Goal: Task Accomplishment & Management: Complete application form

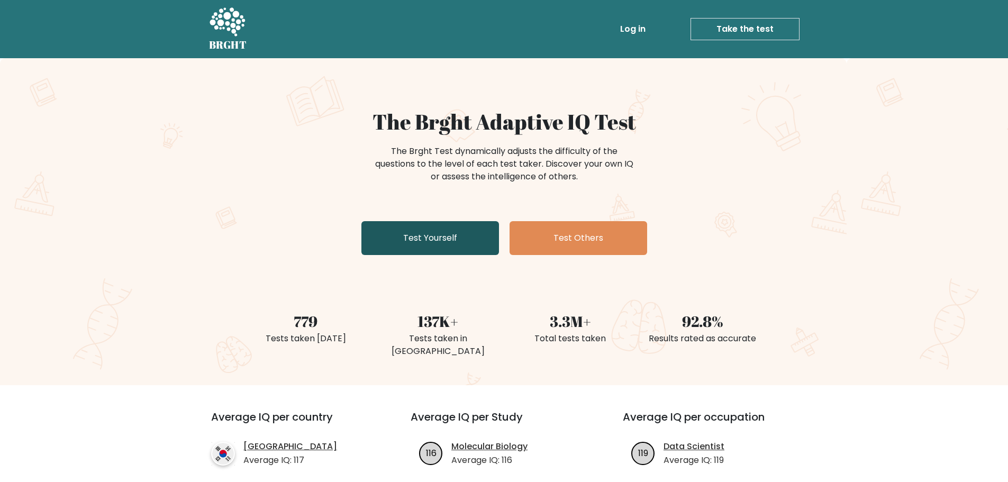
click at [424, 234] on link "Test Yourself" at bounding box center [430, 238] width 138 height 34
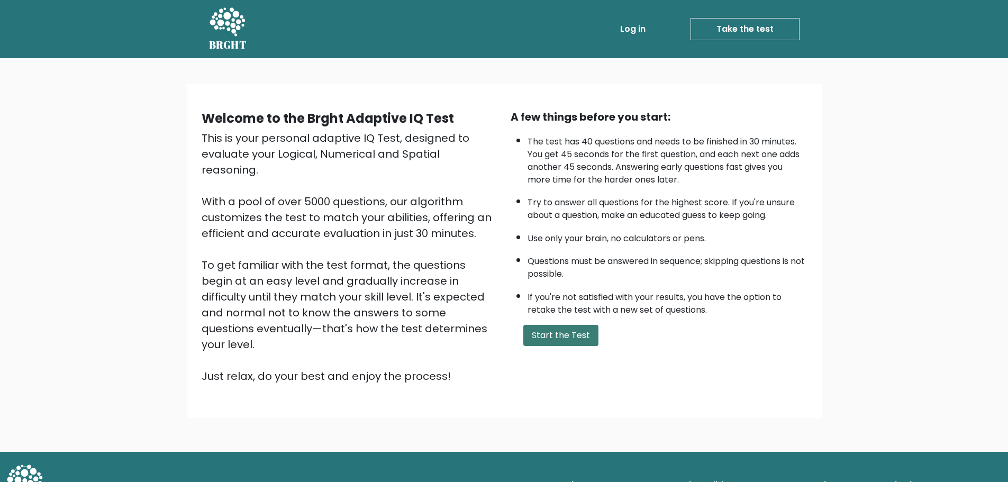
click at [571, 334] on button "Start the Test" at bounding box center [560, 335] width 75 height 21
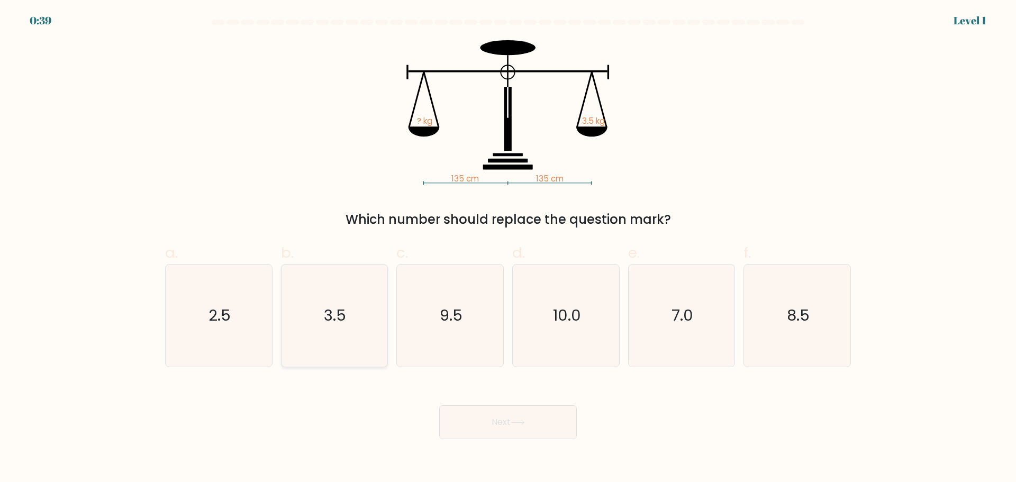
click at [325, 296] on icon "3.5" at bounding box center [334, 315] width 102 height 102
click at [508, 248] on input "b. 3.5" at bounding box center [508, 244] width 1 height 7
radio input "true"
click at [505, 421] on button "Next" at bounding box center [508, 422] width 138 height 34
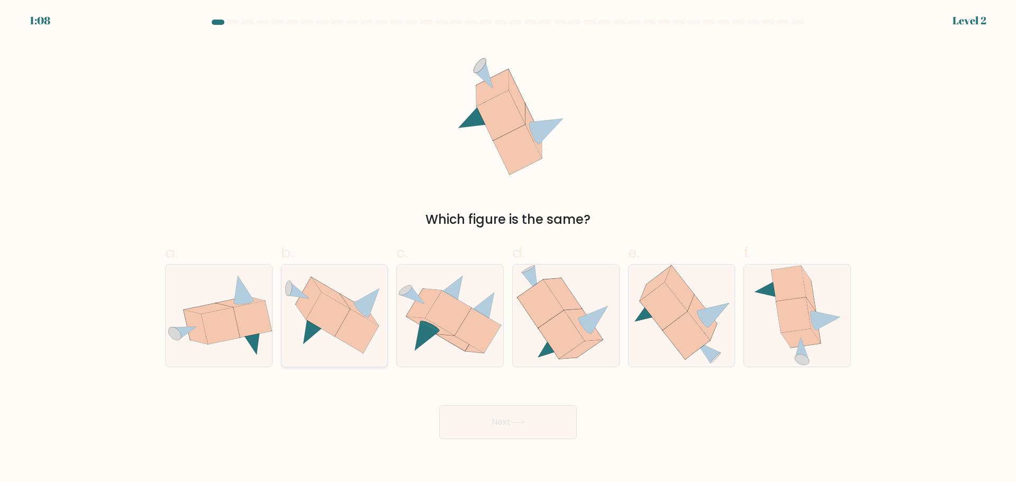
click at [332, 343] on icon at bounding box center [334, 315] width 106 height 77
click at [508, 248] on input "b." at bounding box center [508, 244] width 1 height 7
radio input "true"
click at [543, 422] on button "Next" at bounding box center [508, 422] width 138 height 34
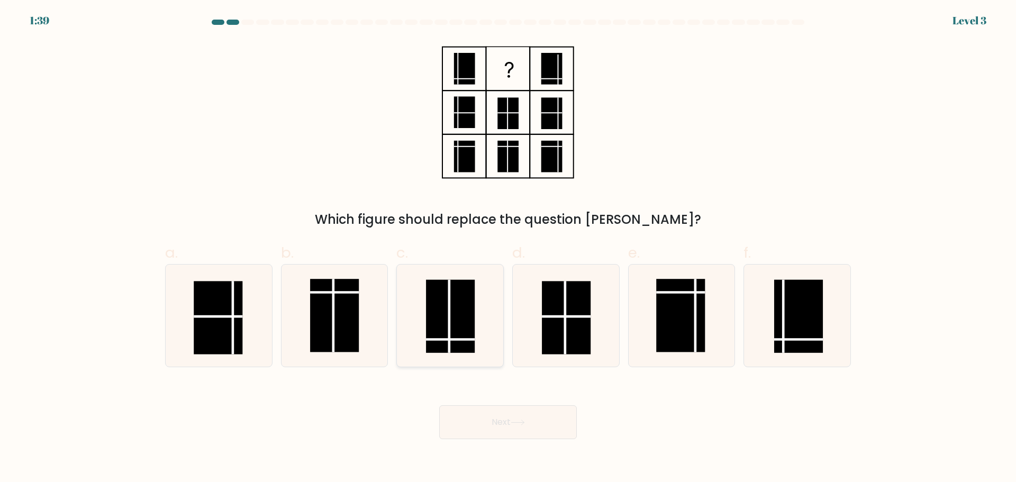
click at [443, 343] on rect at bounding box center [450, 315] width 49 height 73
click at [508, 248] on input "c." at bounding box center [508, 244] width 1 height 7
radio input "true"
click at [540, 423] on button "Next" at bounding box center [508, 422] width 138 height 34
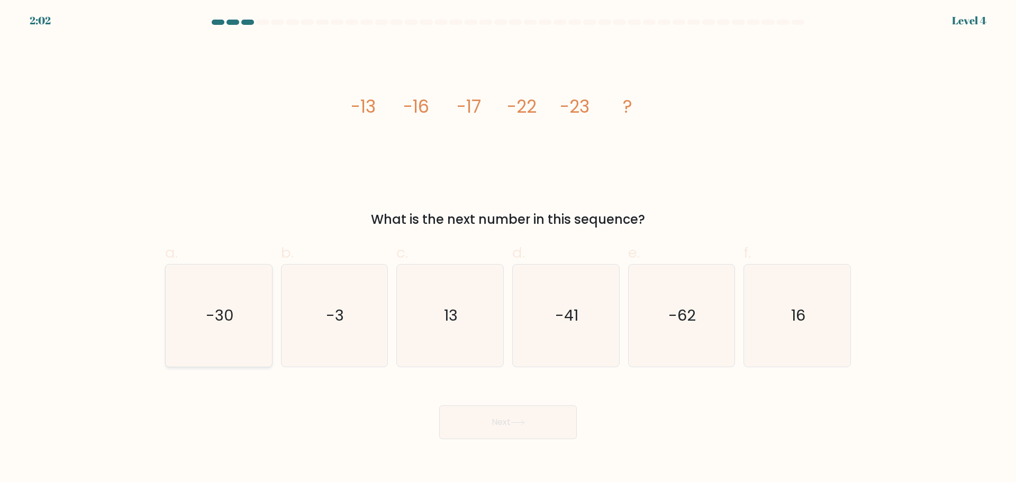
click at [261, 314] on icon "-30" at bounding box center [219, 315] width 102 height 102
click at [508, 248] on input "a. -30" at bounding box center [508, 244] width 1 height 7
radio input "true"
click at [550, 423] on button "Next" at bounding box center [508, 422] width 138 height 34
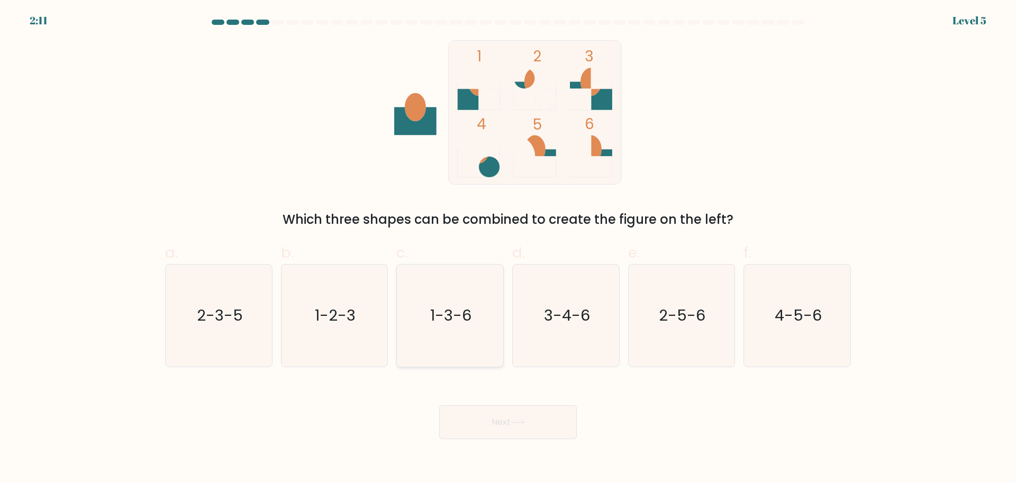
click at [442, 304] on icon "1-3-6" at bounding box center [450, 315] width 102 height 102
click at [508, 248] on input "c. 1-3-6" at bounding box center [508, 244] width 1 height 7
radio input "true"
click at [532, 430] on button "Next" at bounding box center [508, 422] width 138 height 34
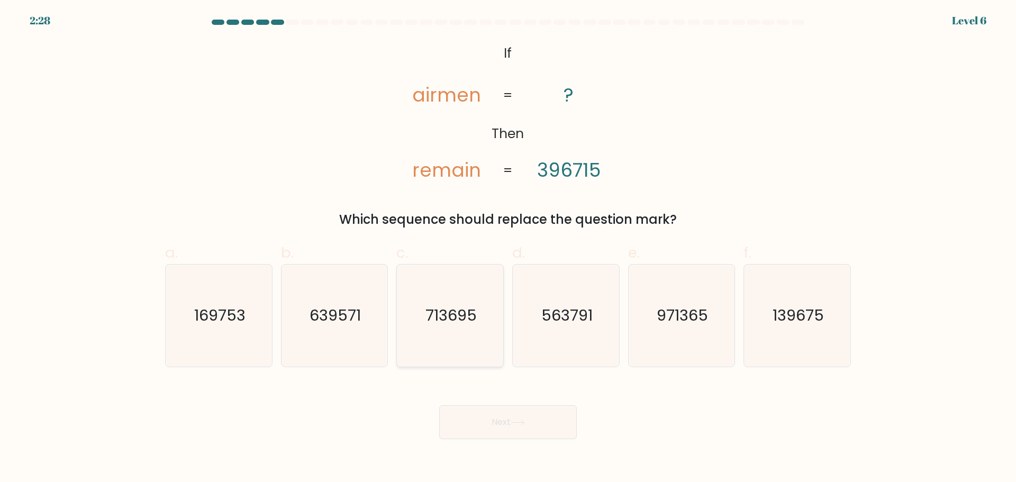
click at [482, 300] on icon "713695" at bounding box center [450, 315] width 102 height 102
click at [508, 248] on input "c. 713695" at bounding box center [508, 244] width 1 height 7
radio input "true"
click at [525, 421] on icon at bounding box center [517, 422] width 14 height 6
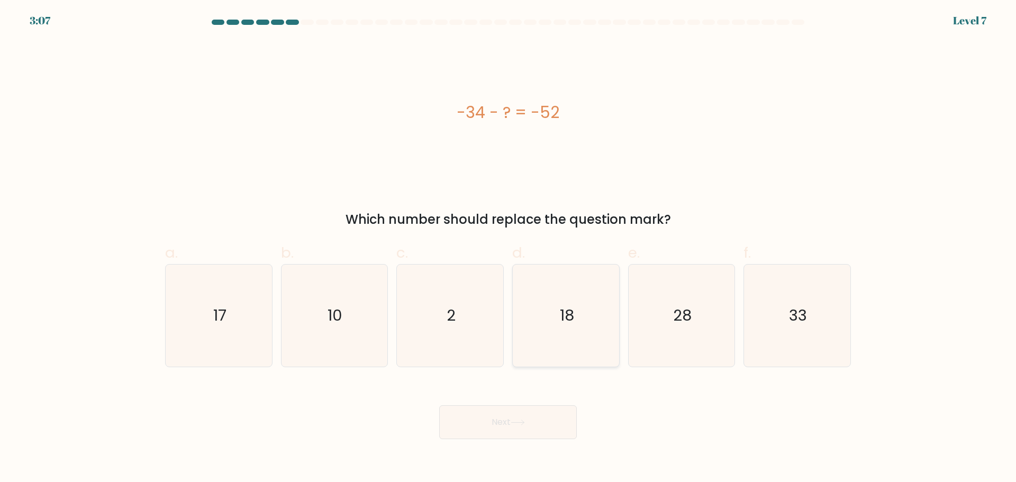
click at [525, 326] on icon "18" at bounding box center [566, 315] width 102 height 102
click at [508, 248] on input "d. 18" at bounding box center [508, 244] width 1 height 7
radio input "true"
click at [517, 419] on icon at bounding box center [517, 422] width 14 height 6
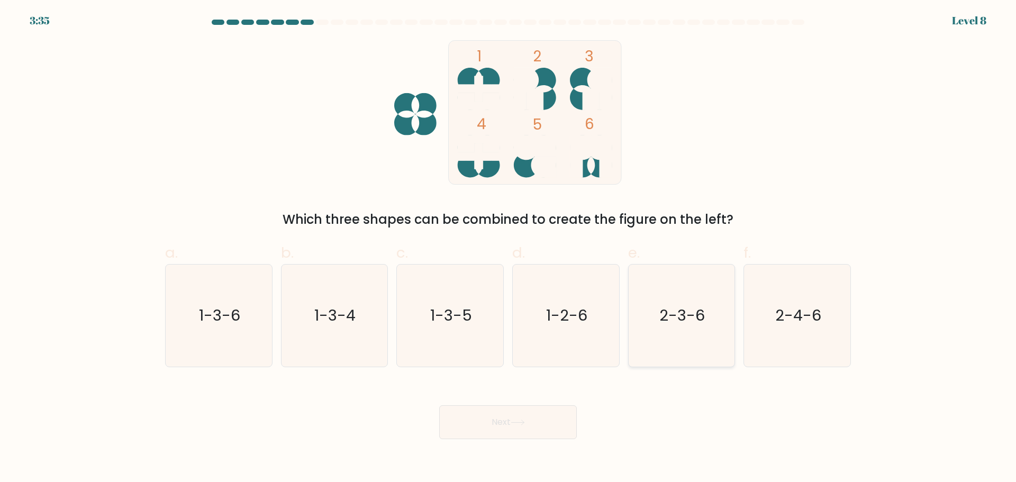
click at [696, 325] on text "2-3-6" at bounding box center [682, 315] width 45 height 21
click at [508, 248] on input "e. 2-3-6" at bounding box center [508, 244] width 1 height 7
radio input "true"
click at [509, 428] on button "Next" at bounding box center [508, 422] width 138 height 34
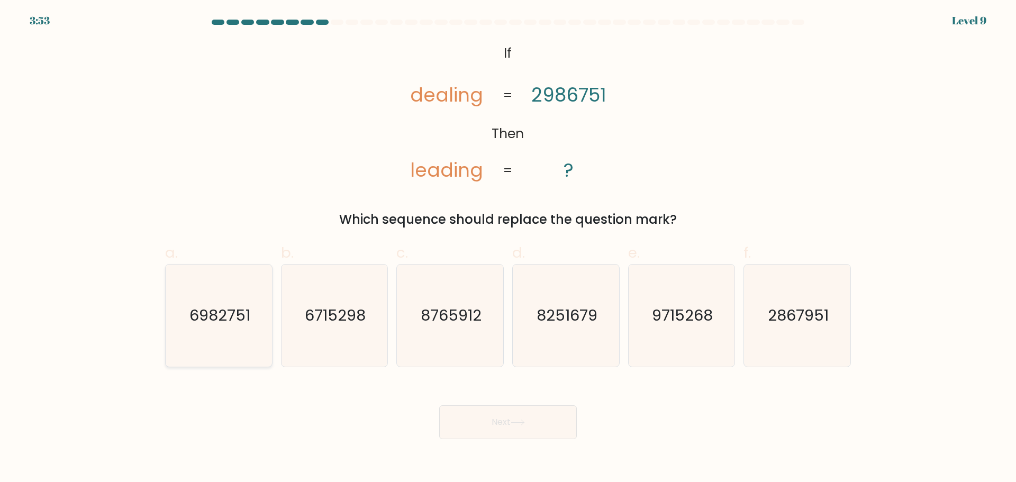
click at [243, 331] on icon "6982751" at bounding box center [219, 315] width 102 height 102
click at [508, 248] on input "a. 6982751" at bounding box center [508, 244] width 1 height 7
radio input "true"
click at [483, 414] on button "Next" at bounding box center [508, 422] width 138 height 34
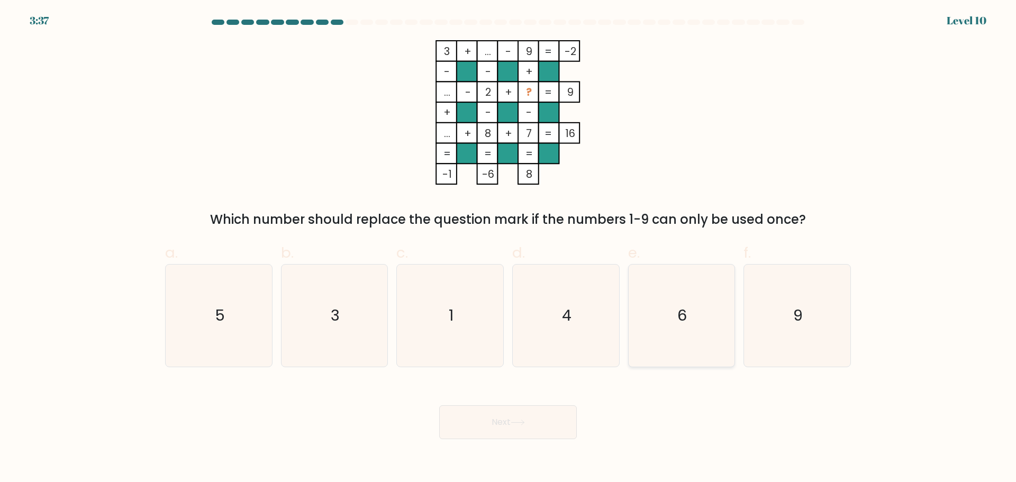
click at [700, 320] on icon "6" at bounding box center [681, 315] width 102 height 102
click at [508, 248] on input "e. 6" at bounding box center [508, 244] width 1 height 7
radio input "true"
click at [536, 426] on button "Next" at bounding box center [508, 422] width 138 height 34
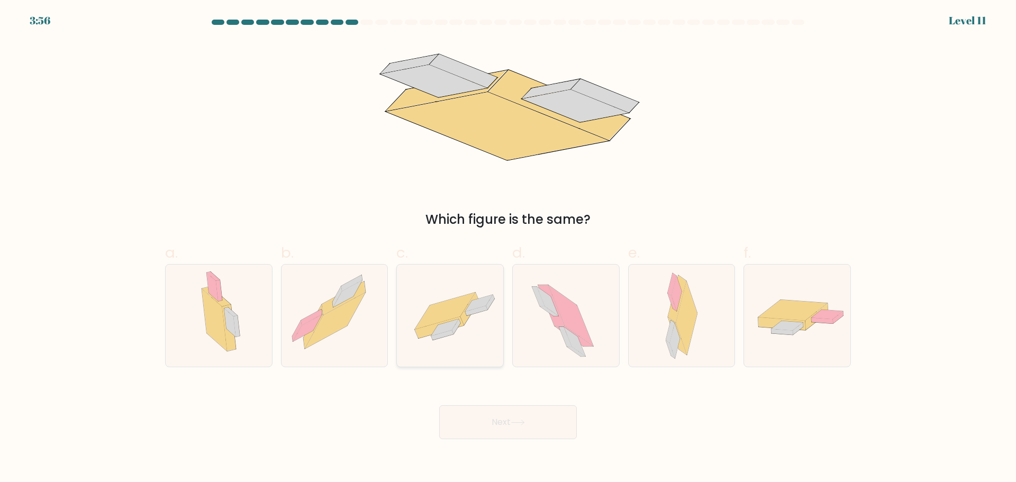
click at [468, 324] on icon at bounding box center [450, 316] width 106 height 74
click at [508, 248] on input "c." at bounding box center [508, 244] width 1 height 7
radio input "true"
click at [536, 414] on button "Next" at bounding box center [508, 422] width 138 height 34
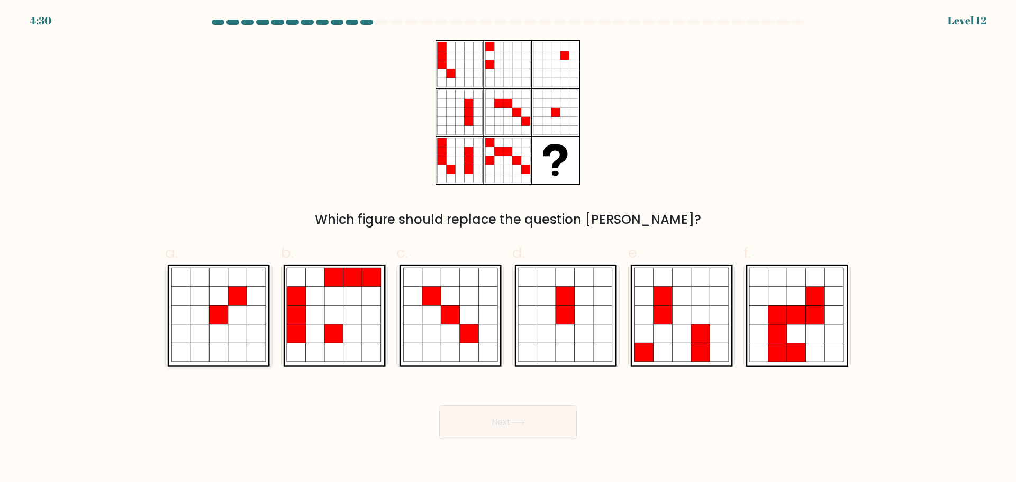
click at [218, 331] on icon at bounding box center [218, 333] width 19 height 19
click at [508, 248] on input "a." at bounding box center [508, 244] width 1 height 7
radio input "true"
click at [537, 425] on button "Next" at bounding box center [508, 422] width 138 height 34
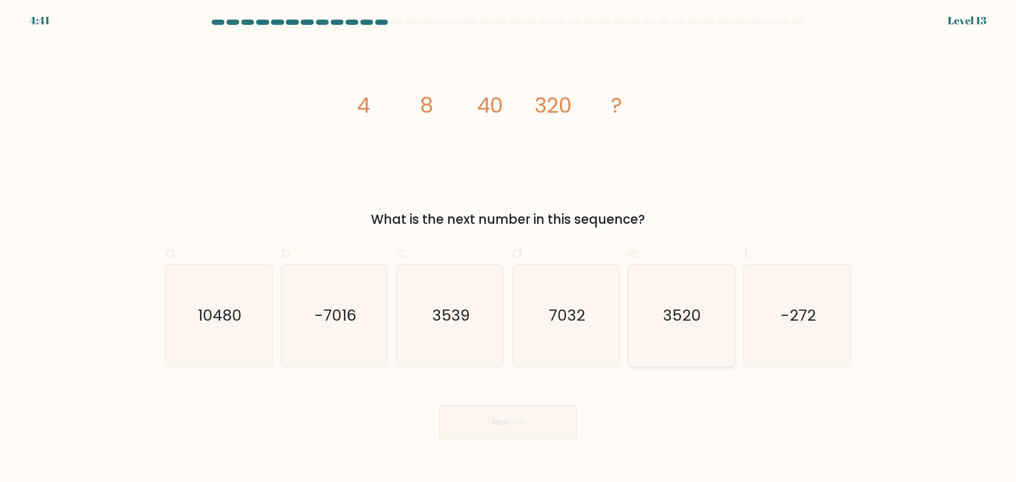
click at [656, 308] on icon "3520" at bounding box center [681, 315] width 102 height 102
click at [508, 248] on input "e. 3520" at bounding box center [508, 244] width 1 height 7
radio input "true"
click at [518, 431] on button "Next" at bounding box center [508, 422] width 138 height 34
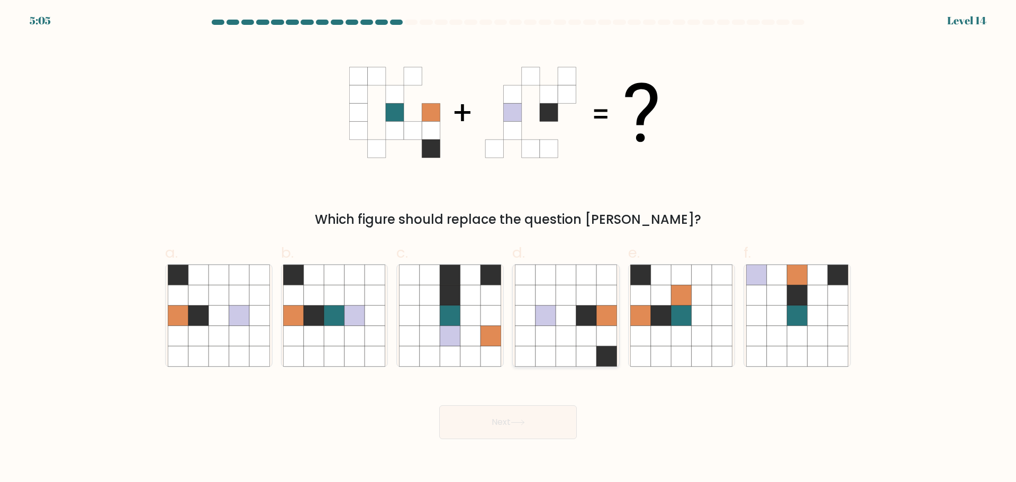
click at [563, 331] on icon at bounding box center [565, 335] width 20 height 20
click at [508, 248] on input "d." at bounding box center [508, 244] width 1 height 7
radio input "true"
click at [354, 336] on icon at bounding box center [354, 335] width 20 height 20
click at [508, 248] on input "b." at bounding box center [508, 244] width 1 height 7
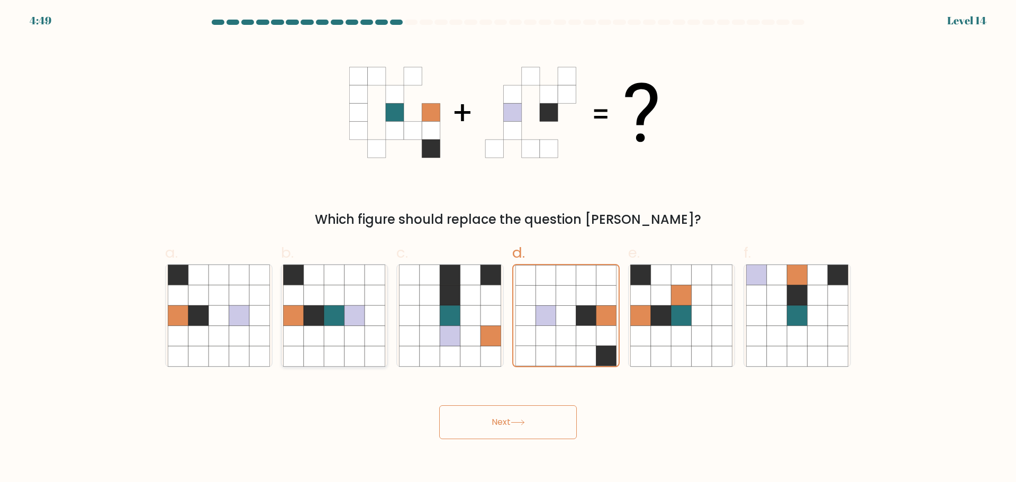
radio input "true"
click at [511, 419] on button "Next" at bounding box center [508, 422] width 138 height 34
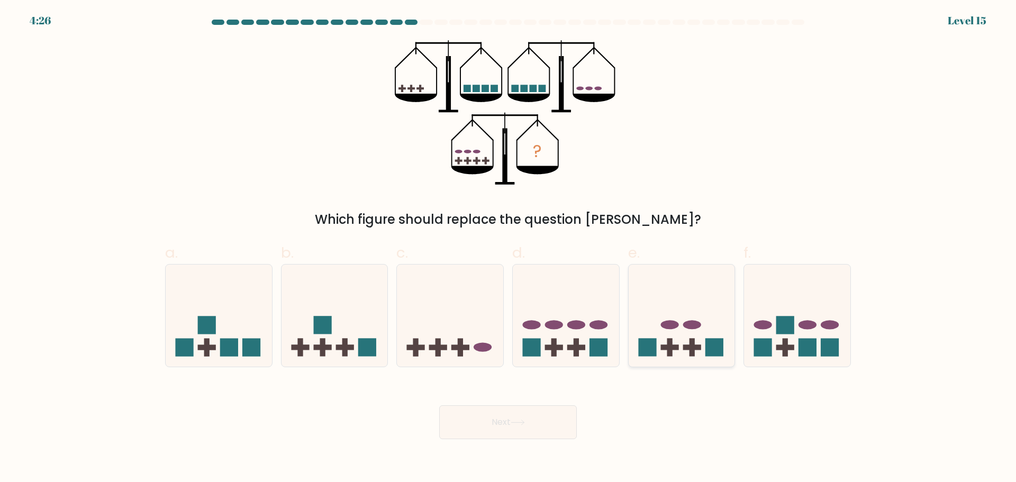
click at [652, 341] on rect at bounding box center [647, 348] width 18 height 18
click at [508, 248] on input "e." at bounding box center [508, 244] width 1 height 7
radio input "true"
click at [507, 428] on button "Next" at bounding box center [508, 422] width 138 height 34
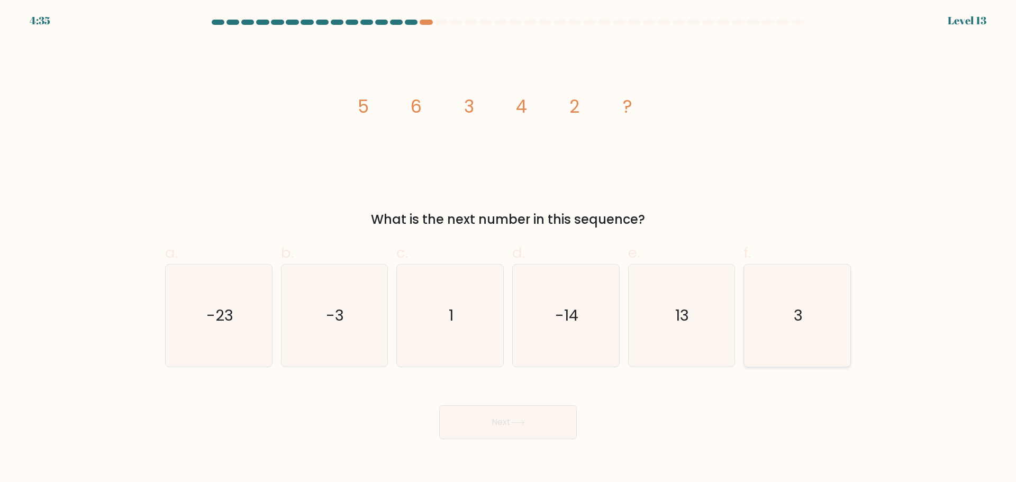
click at [772, 315] on icon "3" at bounding box center [797, 315] width 102 height 102
click at [508, 248] on input "f. 3" at bounding box center [508, 244] width 1 height 7
radio input "true"
drag, startPoint x: 535, startPoint y: 431, endPoint x: 527, endPoint y: 434, distance: 8.3
click at [532, 432] on button "Next" at bounding box center [508, 422] width 138 height 34
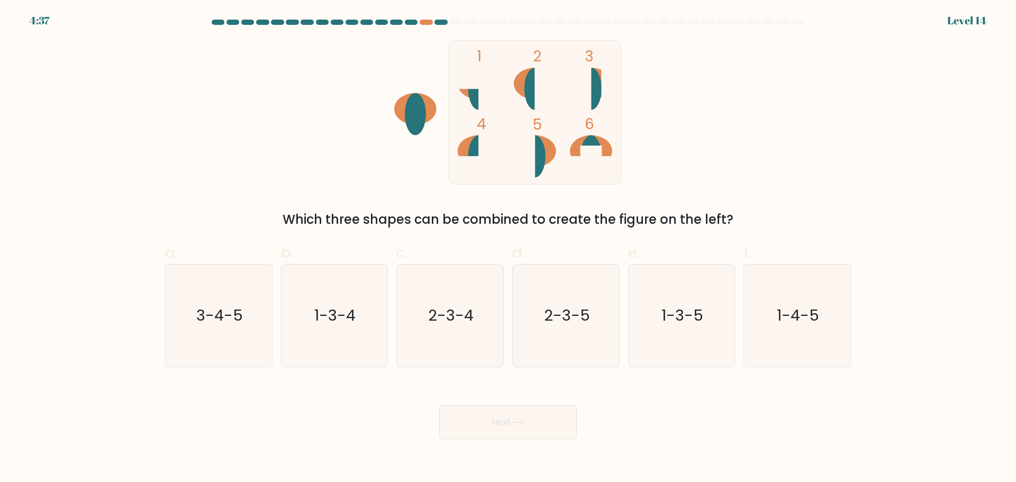
click at [481, 169] on rect at bounding box center [489, 156] width 21 height 42
click at [335, 330] on icon "1-3-4" at bounding box center [334, 315] width 102 height 102
click at [508, 248] on input "b. 1-3-4" at bounding box center [508, 244] width 1 height 7
radio input "true"
click at [366, 314] on icon "1-3-4" at bounding box center [334, 315] width 101 height 101
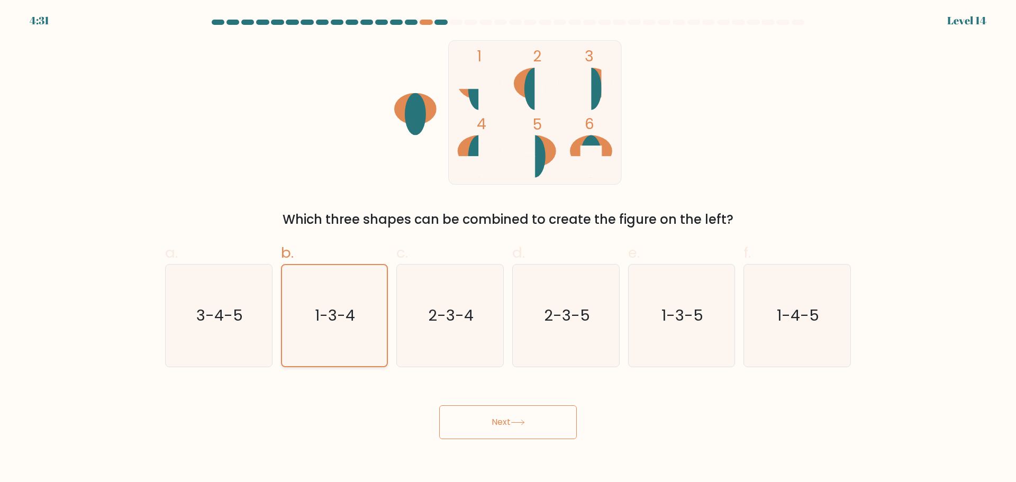
click at [508, 248] on input "b. 1-3-4" at bounding box center [508, 244] width 1 height 7
click at [591, 324] on icon "2-3-5" at bounding box center [566, 315] width 102 height 102
click at [508, 248] on input "d. 2-3-5" at bounding box center [508, 244] width 1 height 7
radio input "true"
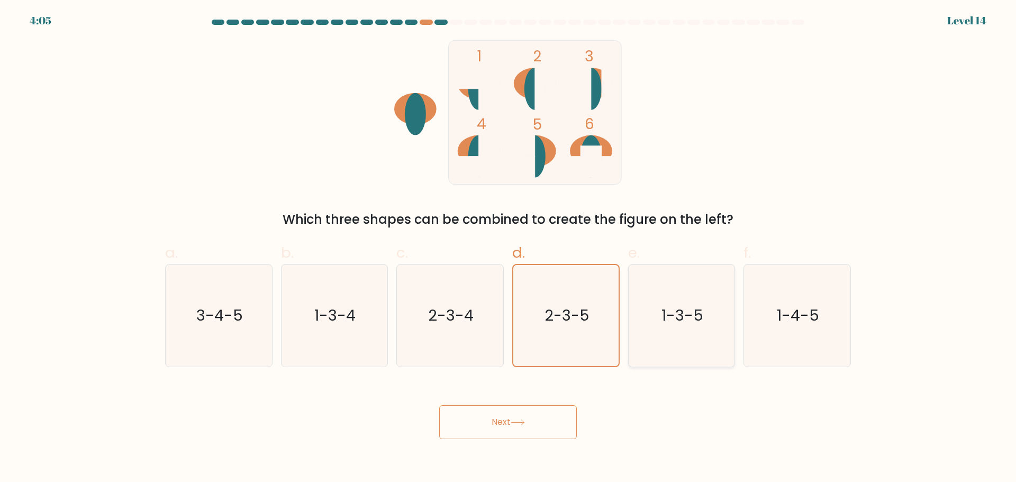
click at [728, 329] on icon "1-3-5" at bounding box center [681, 315] width 102 height 102
click at [508, 248] on input "e. 1-3-5" at bounding box center [508, 244] width 1 height 7
radio input "true"
click at [796, 325] on text "1-4-5" at bounding box center [798, 315] width 42 height 21
click at [508, 248] on input "f. 1-4-5" at bounding box center [508, 244] width 1 height 7
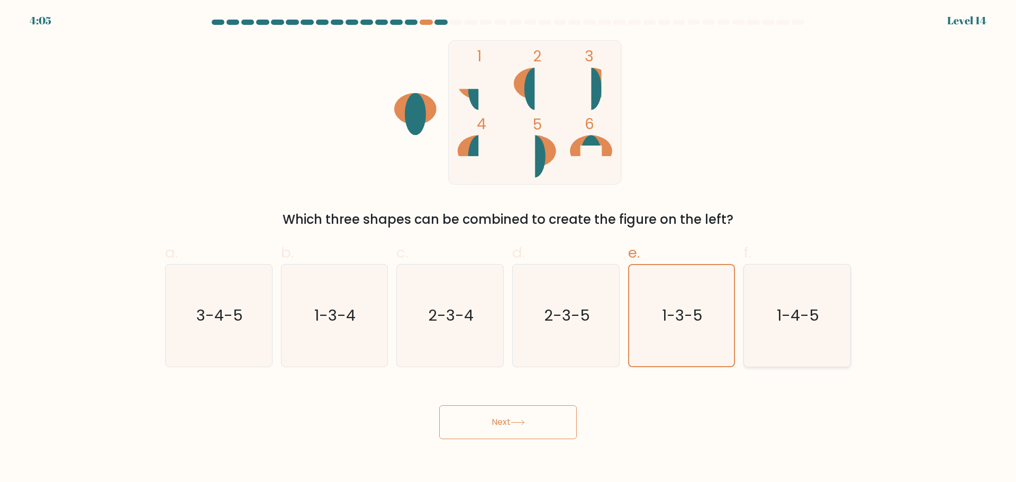
radio input "true"
click at [535, 423] on button "Next" at bounding box center [508, 422] width 138 height 34
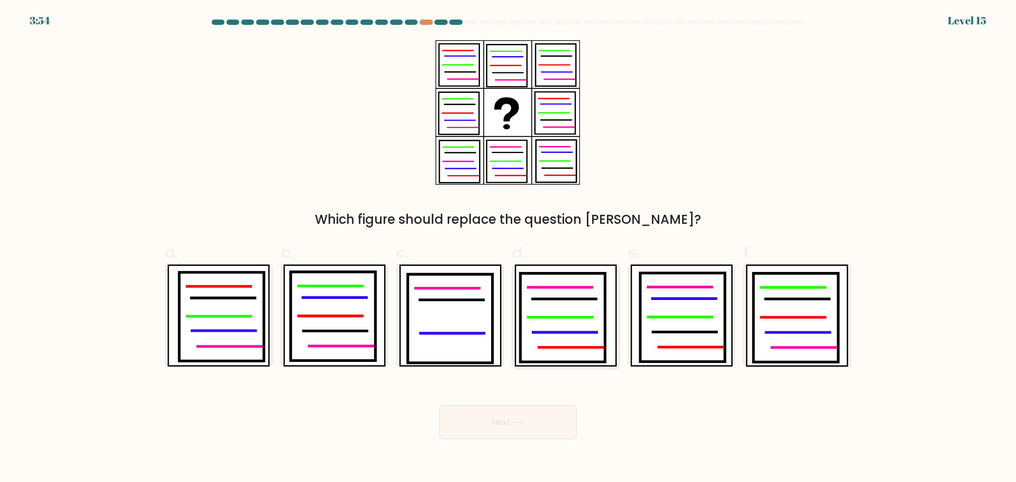
click at [591, 347] on icon at bounding box center [570, 347] width 63 height 0
click at [508, 248] on input "d." at bounding box center [508, 244] width 1 height 7
radio input "true"
click at [531, 425] on button "Next" at bounding box center [508, 422] width 138 height 34
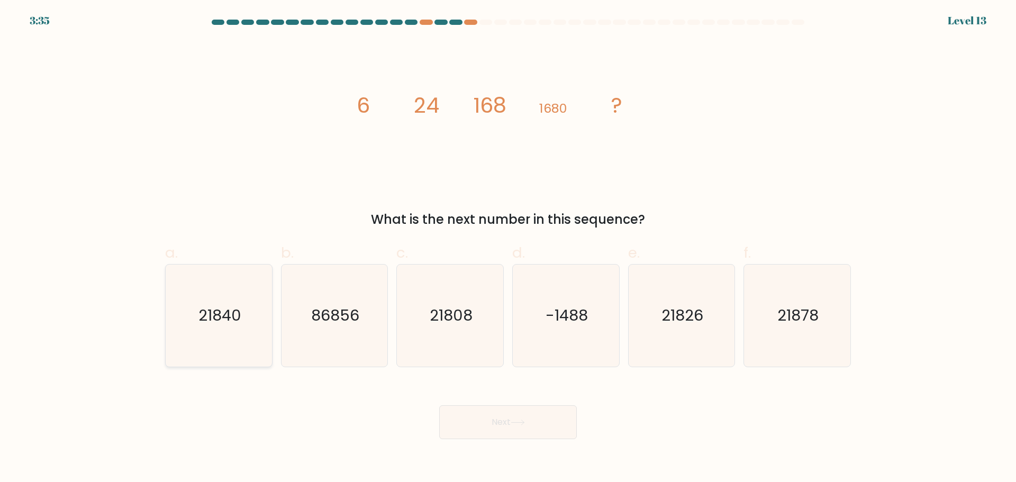
click at [239, 300] on icon "21840" at bounding box center [219, 315] width 102 height 102
click at [508, 248] on input "a. 21840" at bounding box center [508, 244] width 1 height 7
radio input "true"
click at [531, 417] on button "Next" at bounding box center [508, 422] width 138 height 34
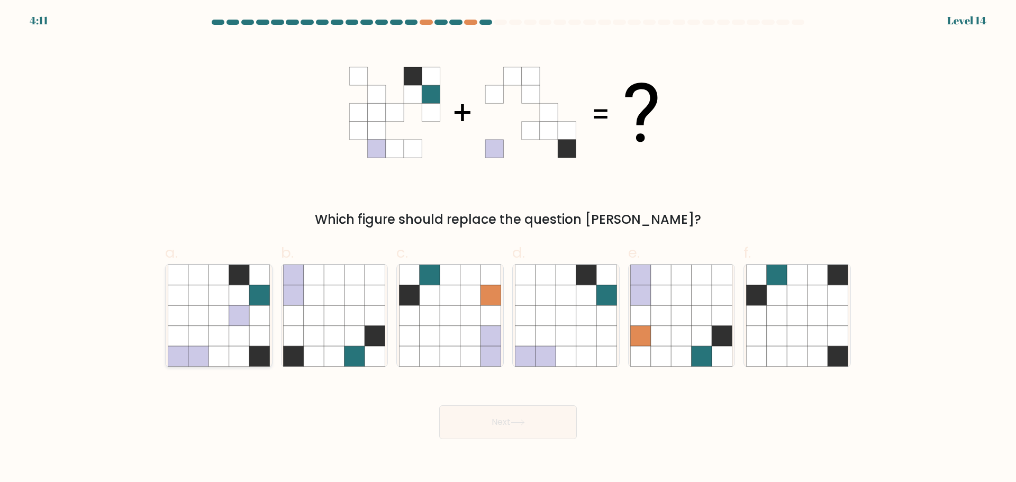
click at [221, 315] on icon at bounding box center [218, 315] width 20 height 20
click at [508, 248] on input "a." at bounding box center [508, 244] width 1 height 7
radio input "true"
click at [562, 418] on button "Next" at bounding box center [508, 422] width 138 height 34
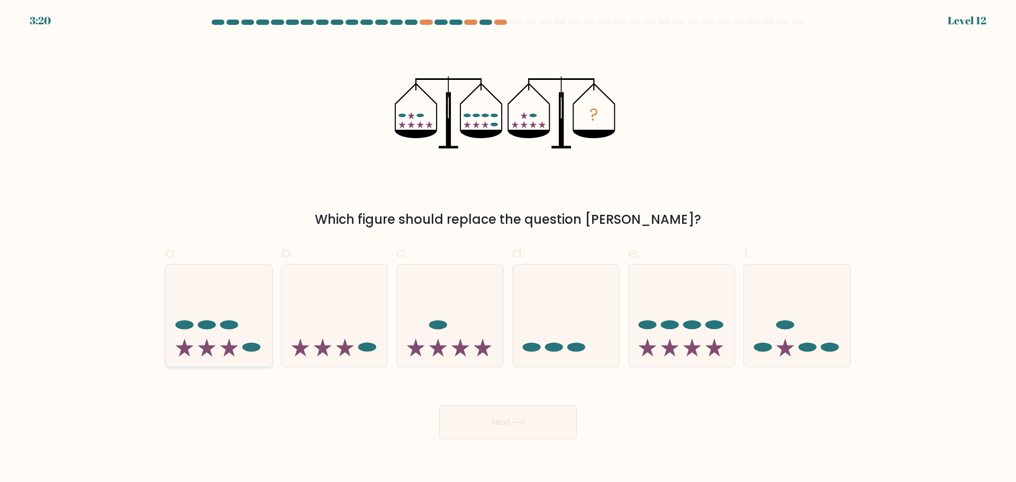
click at [251, 288] on icon at bounding box center [219, 315] width 106 height 88
click at [508, 248] on input "a." at bounding box center [508, 244] width 1 height 7
radio input "true"
click at [550, 427] on button "Next" at bounding box center [508, 422] width 138 height 34
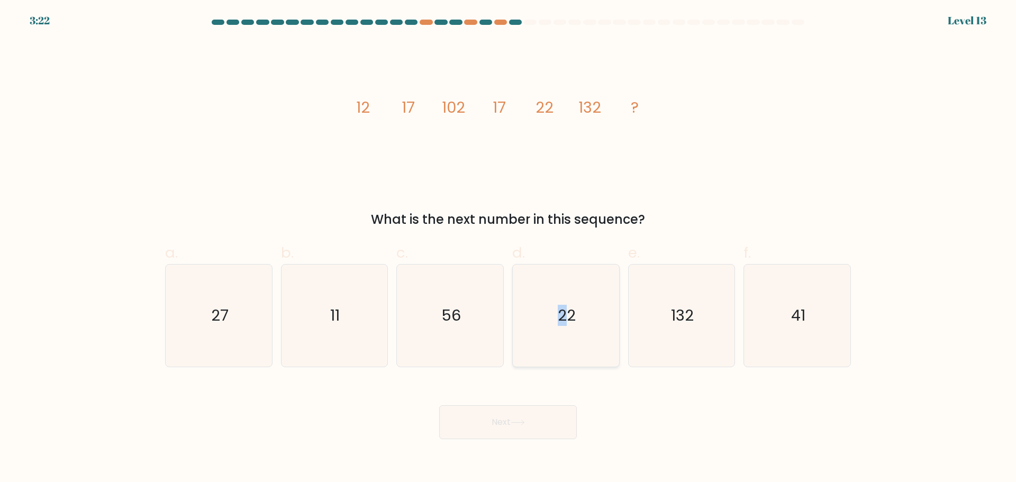
click at [562, 284] on icon "22" at bounding box center [566, 315] width 102 height 102
click at [563, 297] on icon "22" at bounding box center [566, 315] width 102 height 102
click at [508, 248] on input "d. 22" at bounding box center [508, 244] width 1 height 7
radio input "true"
click at [516, 427] on button "Next" at bounding box center [508, 422] width 138 height 34
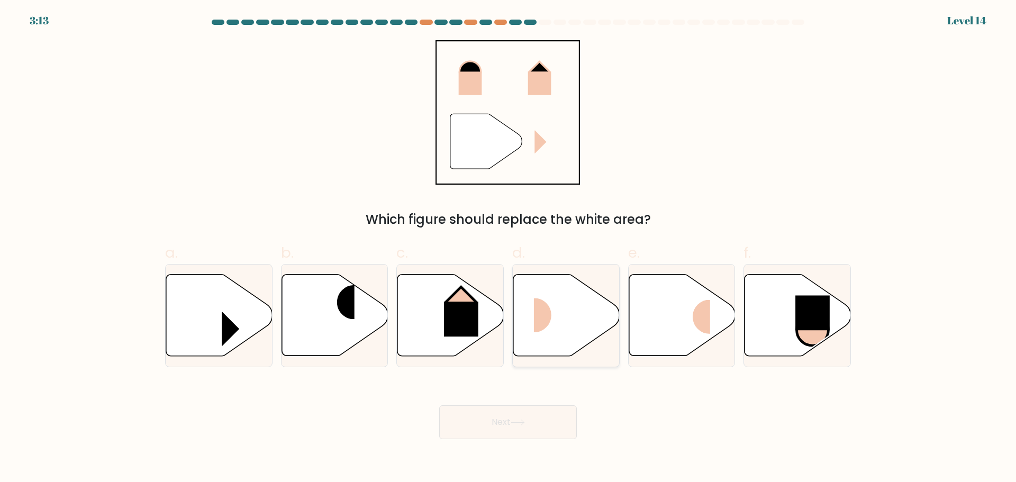
click at [582, 306] on icon at bounding box center [566, 314] width 106 height 81
click at [508, 248] on input "d." at bounding box center [508, 244] width 1 height 7
radio input "true"
click at [540, 428] on button "Next" at bounding box center [508, 422] width 138 height 34
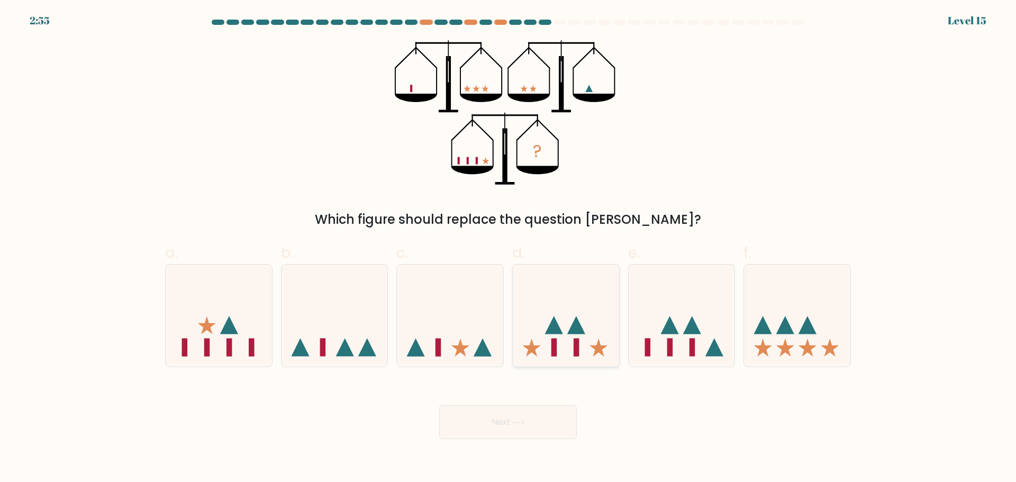
drag, startPoint x: 780, startPoint y: 306, endPoint x: 568, endPoint y: 298, distance: 212.3
click at [780, 306] on icon at bounding box center [797, 315] width 106 height 88
click at [508, 248] on input "f." at bounding box center [508, 244] width 1 height 7
radio input "true"
click at [477, 431] on button "Next" at bounding box center [508, 422] width 138 height 34
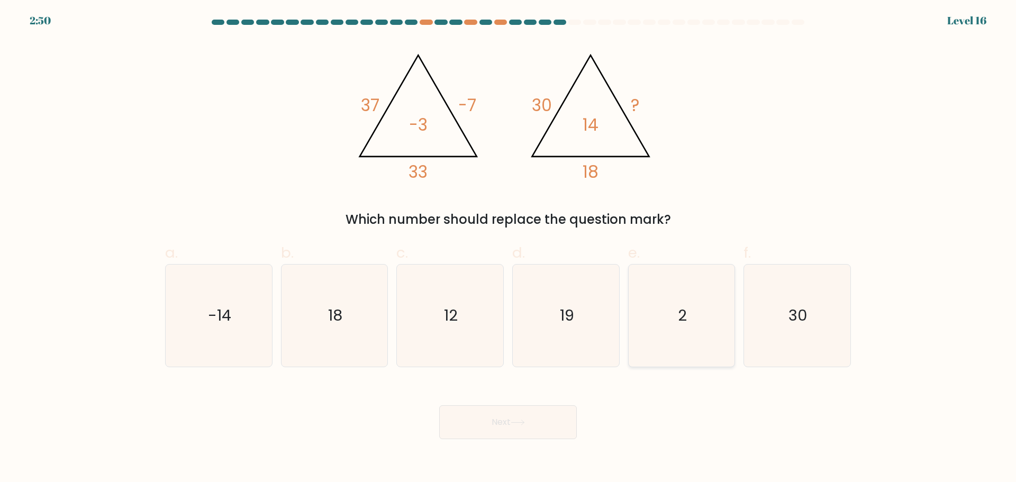
click at [701, 277] on icon "2" at bounding box center [681, 315] width 102 height 102
click at [508, 248] on input "e. 2" at bounding box center [508, 244] width 1 height 7
radio input "true"
click at [535, 419] on button "Next" at bounding box center [508, 422] width 138 height 34
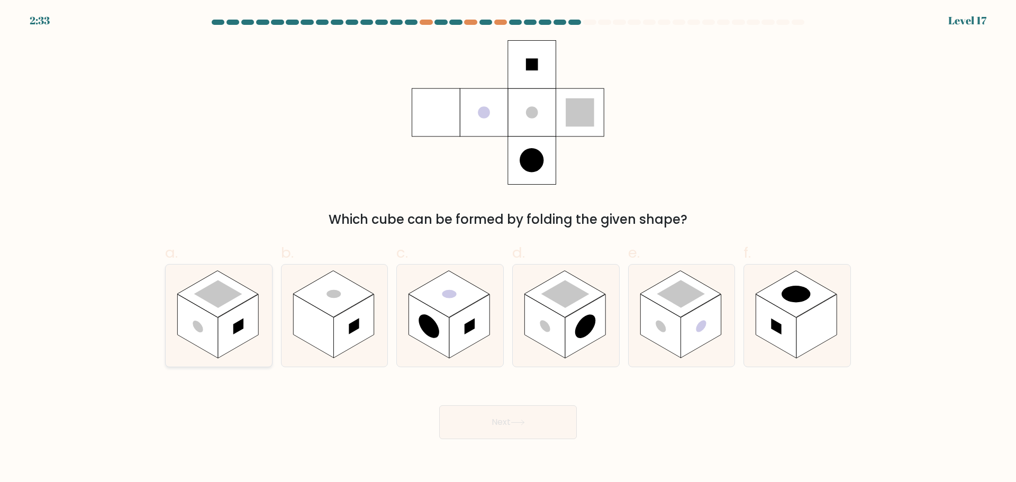
click at [266, 314] on icon at bounding box center [219, 315] width 106 height 102
click at [508, 248] on input "a." at bounding box center [508, 244] width 1 height 7
radio input "true"
click at [756, 327] on rect at bounding box center [776, 326] width 40 height 64
click at [508, 248] on input "f." at bounding box center [508, 244] width 1 height 7
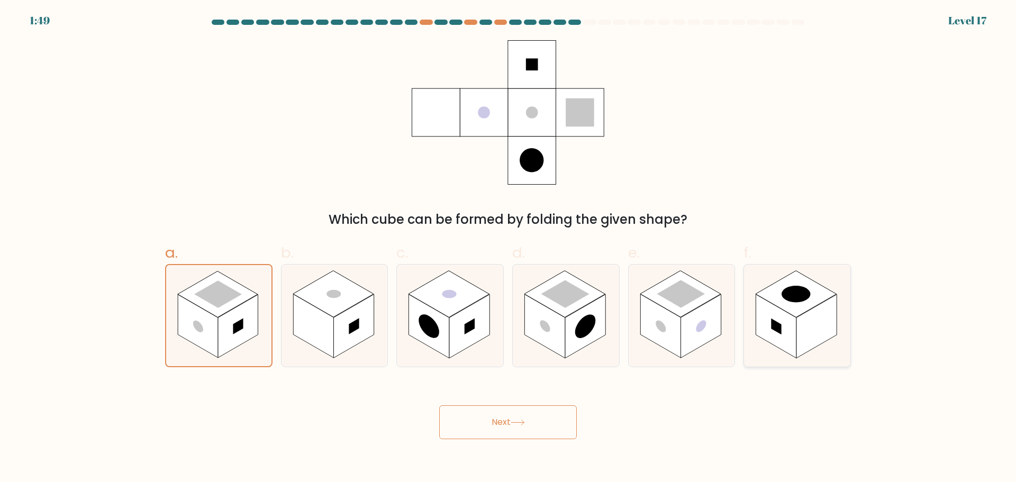
radio input "true"
click at [463, 332] on rect at bounding box center [469, 326] width 40 height 64
click at [508, 248] on input "c." at bounding box center [508, 244] width 1 height 7
radio input "true"
click at [564, 346] on rect at bounding box center [544, 326] width 40 height 64
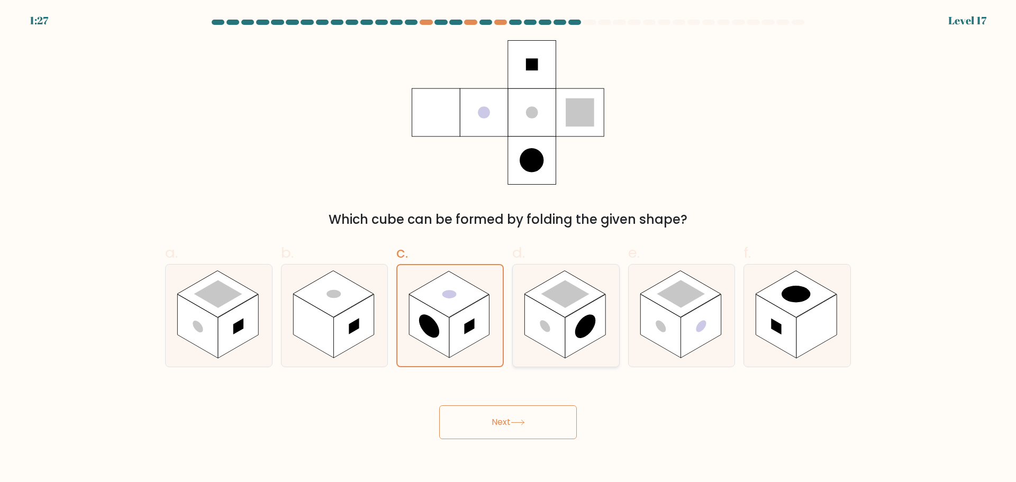
click at [508, 248] on input "d." at bounding box center [508, 244] width 1 height 7
radio input "true"
click at [538, 417] on button "Next" at bounding box center [508, 422] width 138 height 34
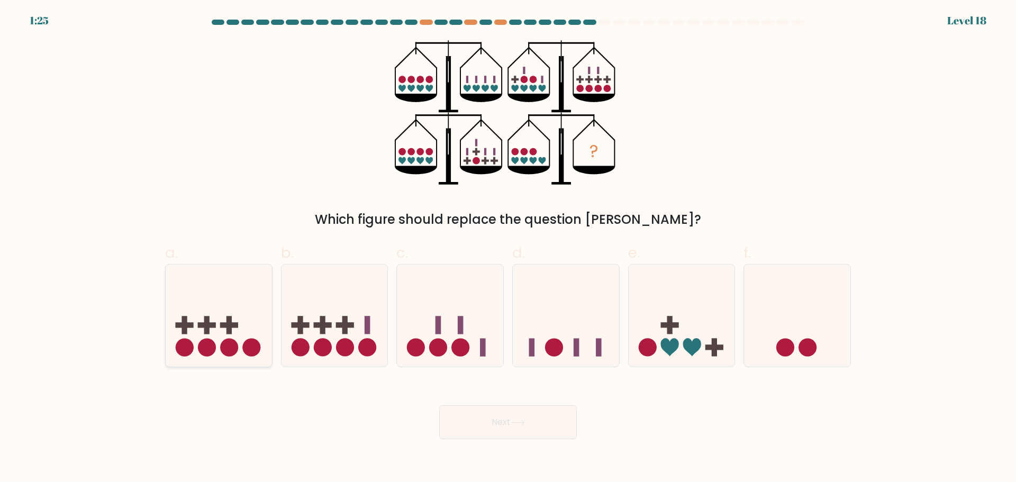
click at [267, 305] on icon at bounding box center [219, 315] width 106 height 88
click at [508, 248] on input "a." at bounding box center [508, 244] width 1 height 7
radio input "true"
click at [359, 284] on icon at bounding box center [334, 315] width 106 height 88
click at [508, 248] on input "b." at bounding box center [508, 244] width 1 height 7
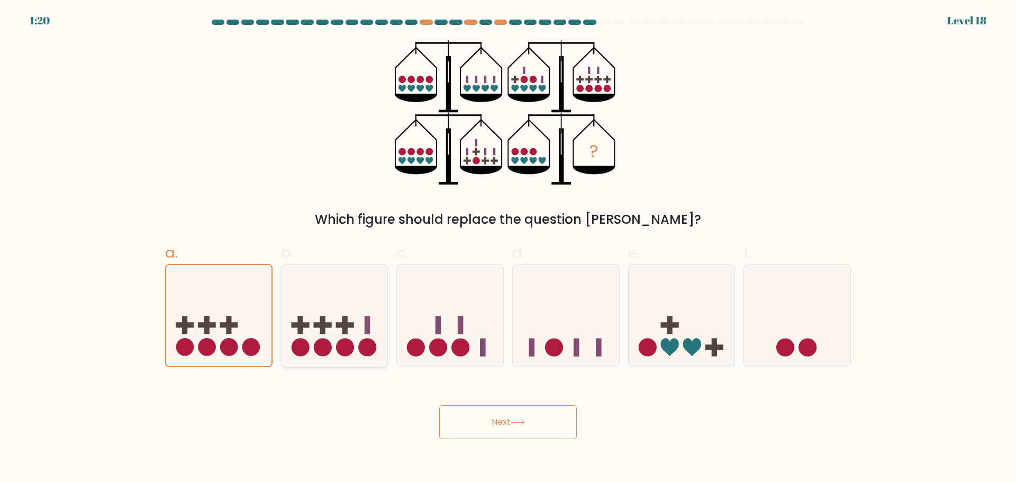
radio input "true"
click at [537, 416] on button "Next" at bounding box center [508, 422] width 138 height 34
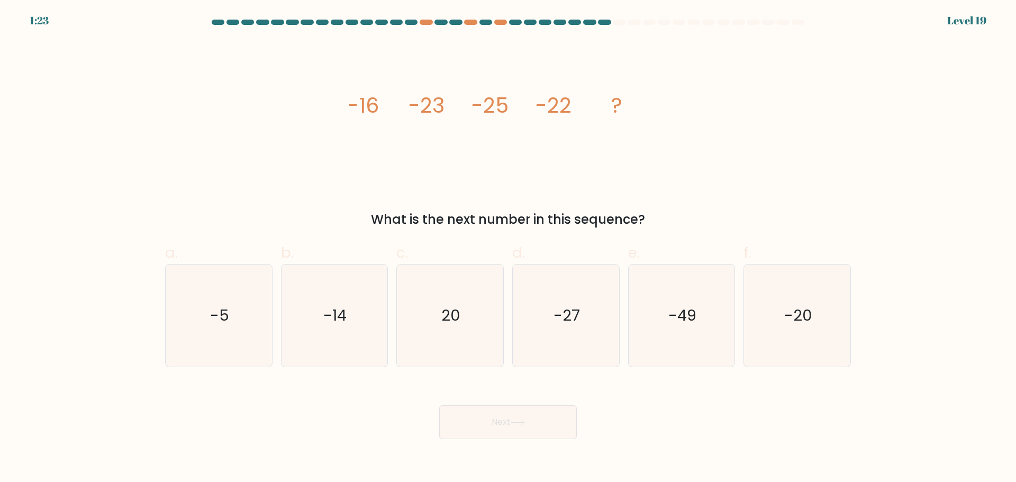
click at [559, 113] on tspan "-22" at bounding box center [553, 105] width 36 height 30
click at [335, 280] on icon "-14" at bounding box center [334, 315] width 102 height 102
click at [508, 248] on input "b. -14" at bounding box center [508, 244] width 1 height 7
radio input "true"
click at [495, 414] on button "Next" at bounding box center [508, 422] width 138 height 34
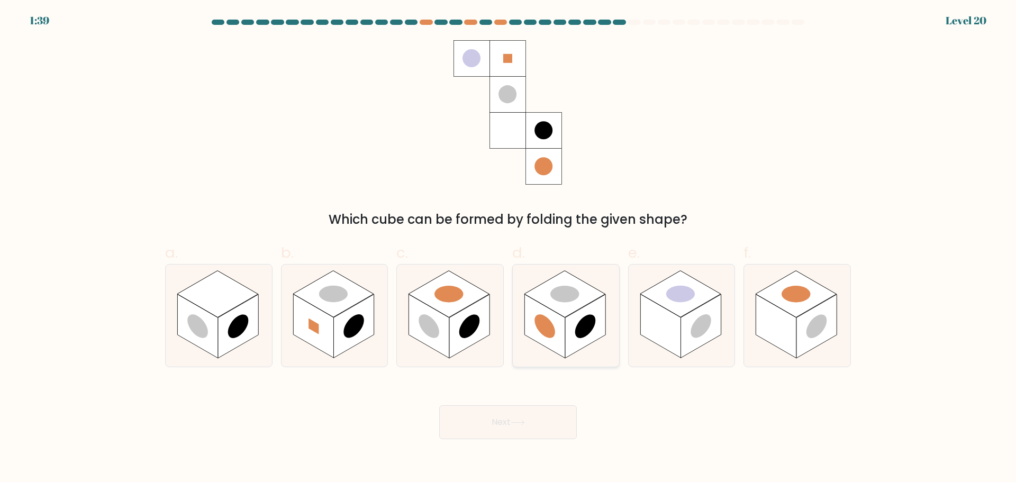
click at [560, 318] on rect at bounding box center [544, 326] width 40 height 64
click at [508, 248] on input "d." at bounding box center [508, 244] width 1 height 7
radio input "true"
click at [522, 410] on button "Next" at bounding box center [508, 422] width 138 height 34
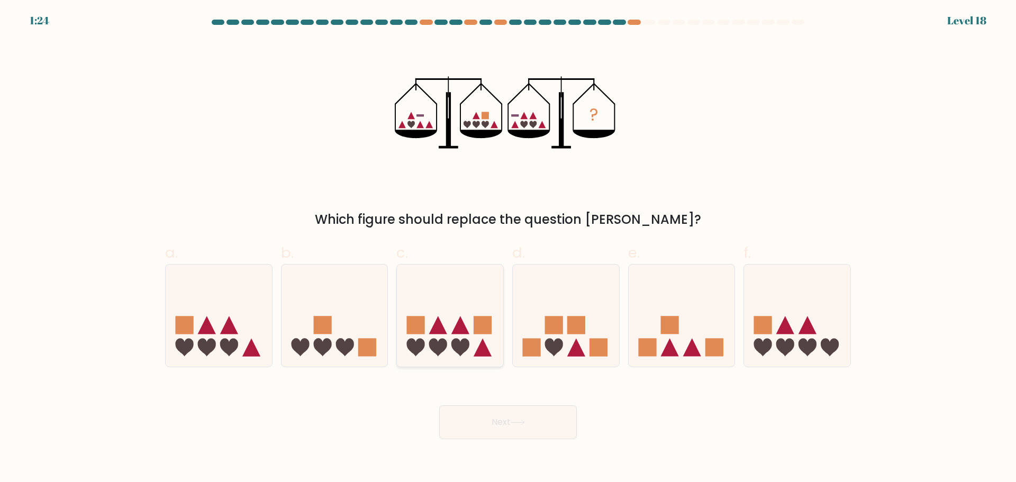
click at [494, 326] on icon at bounding box center [450, 315] width 106 height 88
click at [508, 248] on input "c." at bounding box center [508, 244] width 1 height 7
radio input "true"
click at [517, 417] on button "Next" at bounding box center [508, 422] width 138 height 34
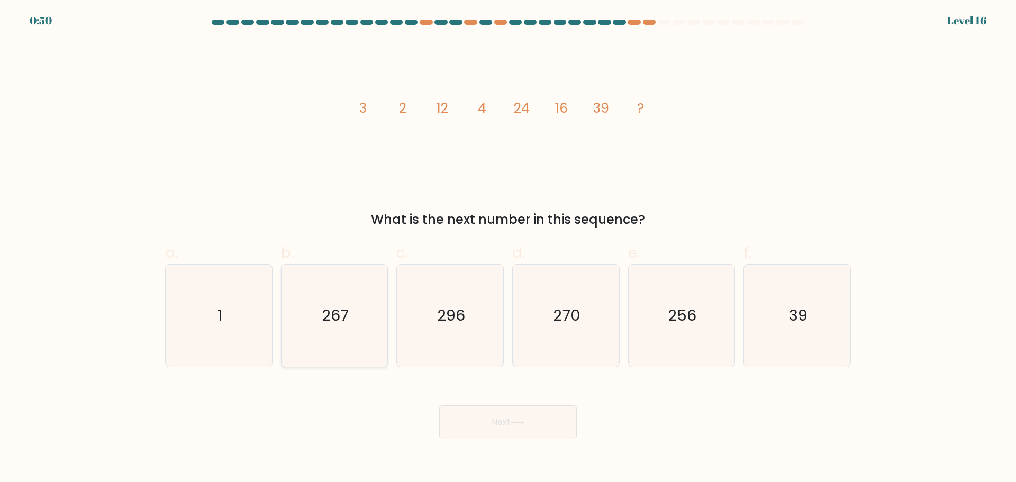
click at [371, 290] on icon "267" at bounding box center [334, 315] width 102 height 102
click at [508, 248] on input "b. 267" at bounding box center [508, 244] width 1 height 7
radio input "true"
click at [562, 352] on icon "270" at bounding box center [566, 315] width 102 height 102
click at [508, 248] on input "d. 270" at bounding box center [508, 244] width 1 height 7
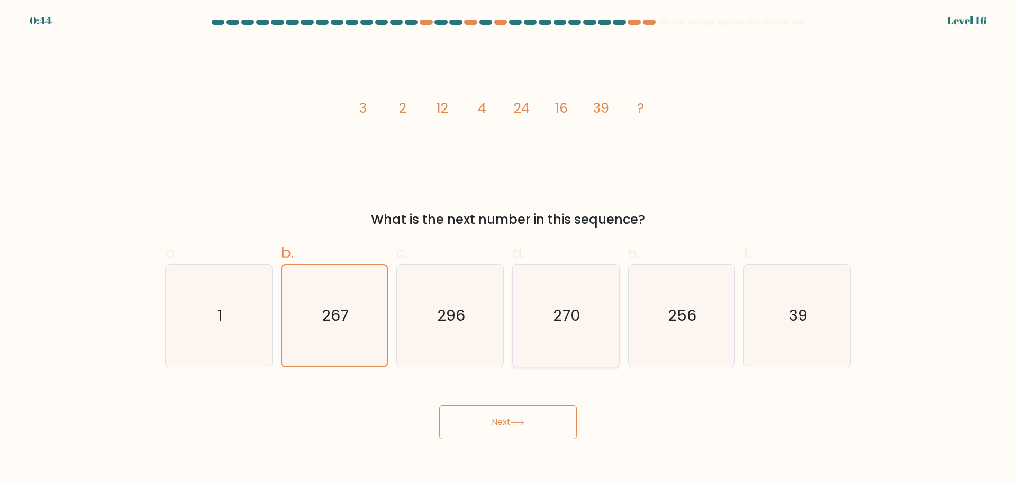
radio input "true"
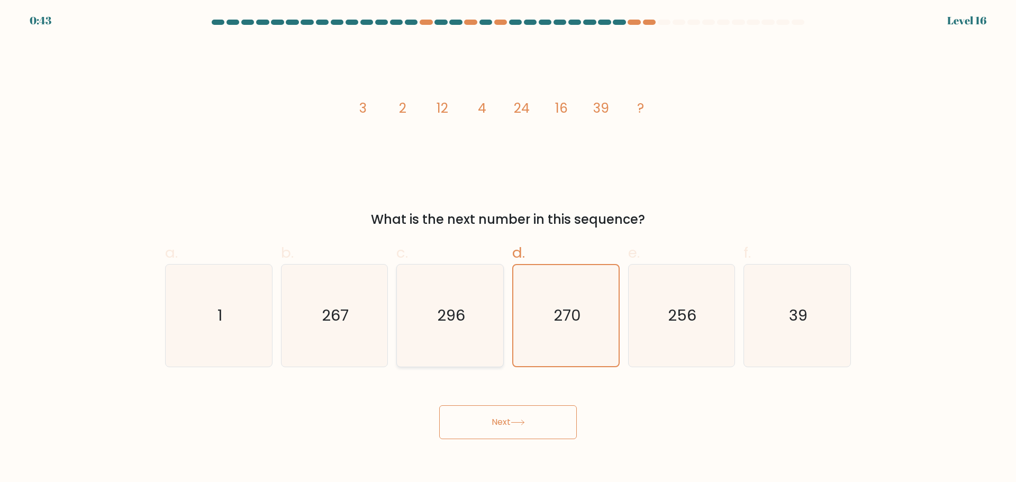
click at [445, 359] on icon "296" at bounding box center [450, 315] width 102 height 102
click at [508, 248] on input "c. 296" at bounding box center [508, 244] width 1 height 7
radio input "true"
click at [654, 346] on icon "256" at bounding box center [681, 315] width 102 height 102
click at [508, 248] on input "e. 256" at bounding box center [508, 244] width 1 height 7
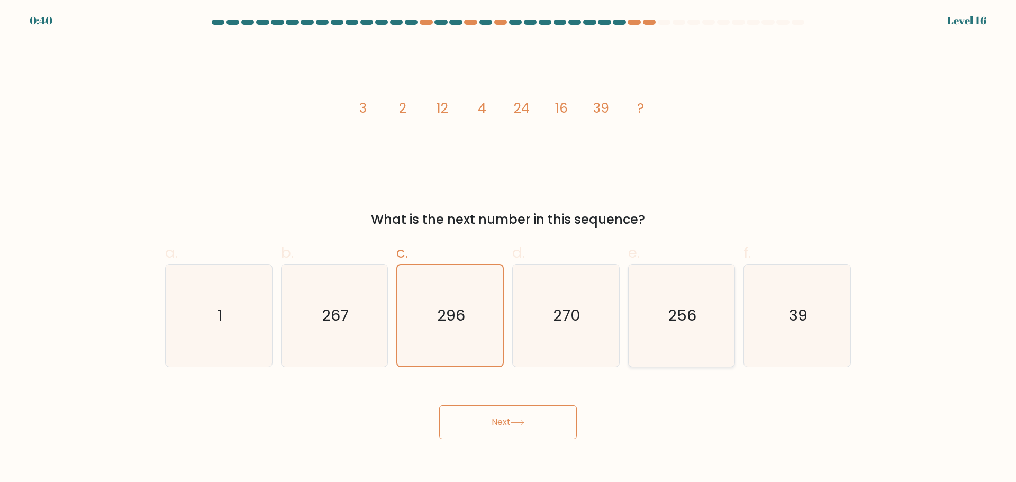
radio input "true"
click at [369, 327] on icon "267" at bounding box center [334, 315] width 102 height 102
click at [508, 248] on input "b. 267" at bounding box center [508, 244] width 1 height 7
radio input "true"
click at [488, 419] on button "Next" at bounding box center [508, 422] width 138 height 34
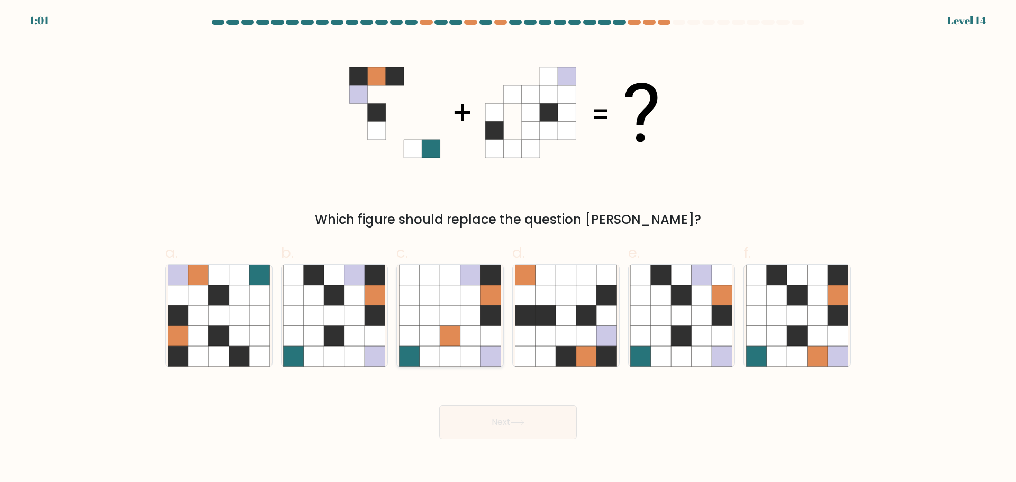
click at [449, 328] on icon at bounding box center [450, 335] width 20 height 20
click at [508, 248] on input "c." at bounding box center [508, 244] width 1 height 7
radio input "true"
click at [345, 320] on icon at bounding box center [354, 315] width 20 height 20
click at [508, 248] on input "b." at bounding box center [508, 244] width 1 height 7
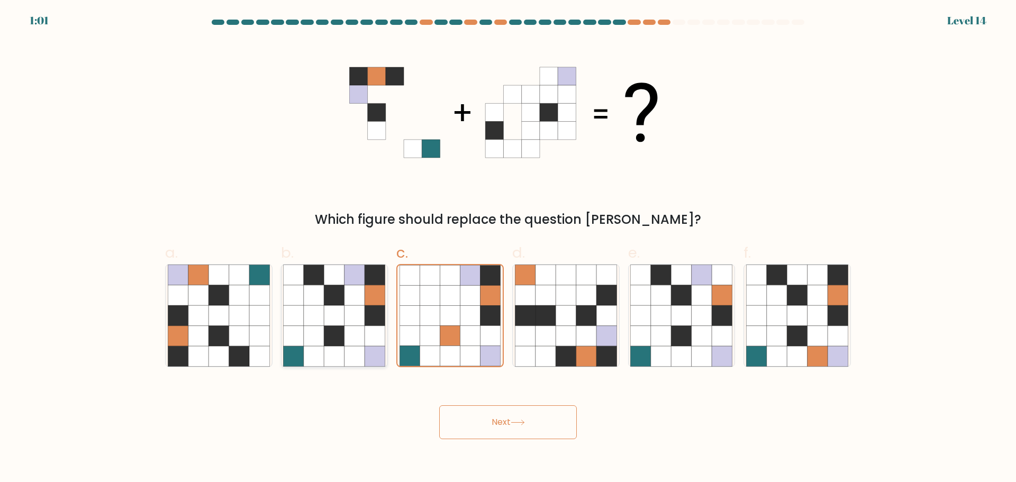
radio input "true"
click at [514, 417] on button "Next" at bounding box center [508, 422] width 138 height 34
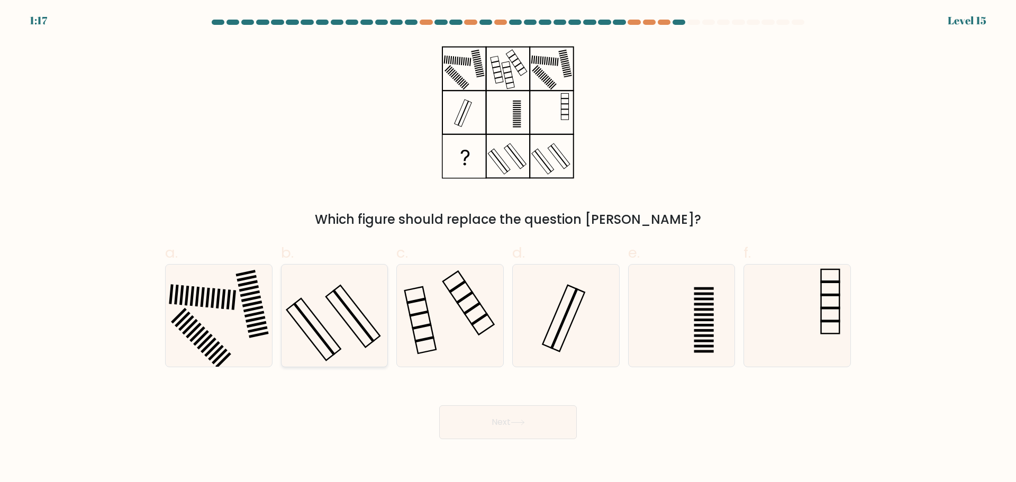
click at [344, 346] on icon at bounding box center [334, 315] width 102 height 102
click at [508, 248] on input "b." at bounding box center [508, 244] width 1 height 7
radio input "true"
click at [503, 424] on button "Next" at bounding box center [508, 422] width 138 height 34
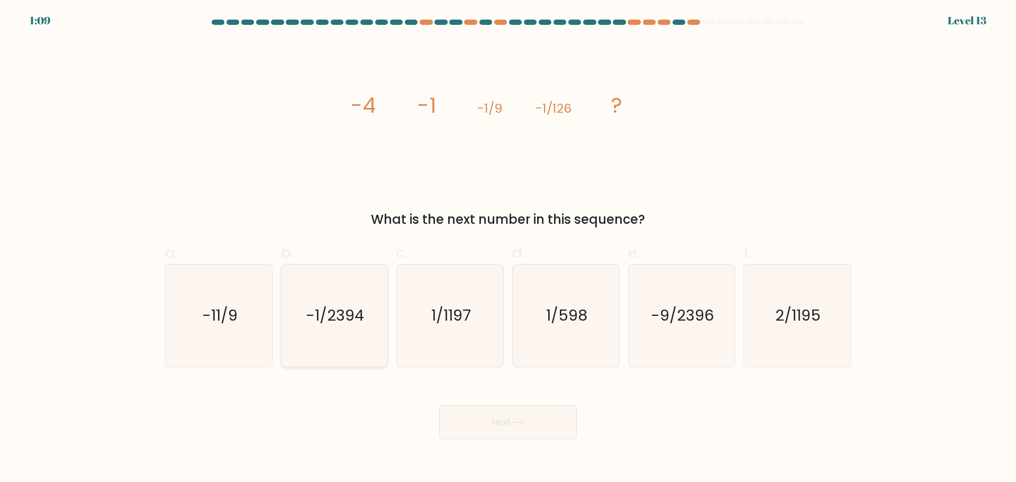
click at [360, 299] on icon "-1/2394" at bounding box center [334, 315] width 102 height 102
click at [508, 248] on input "b. -1/2394" at bounding box center [508, 244] width 1 height 7
radio input "true"
click at [507, 414] on button "Next" at bounding box center [508, 422] width 138 height 34
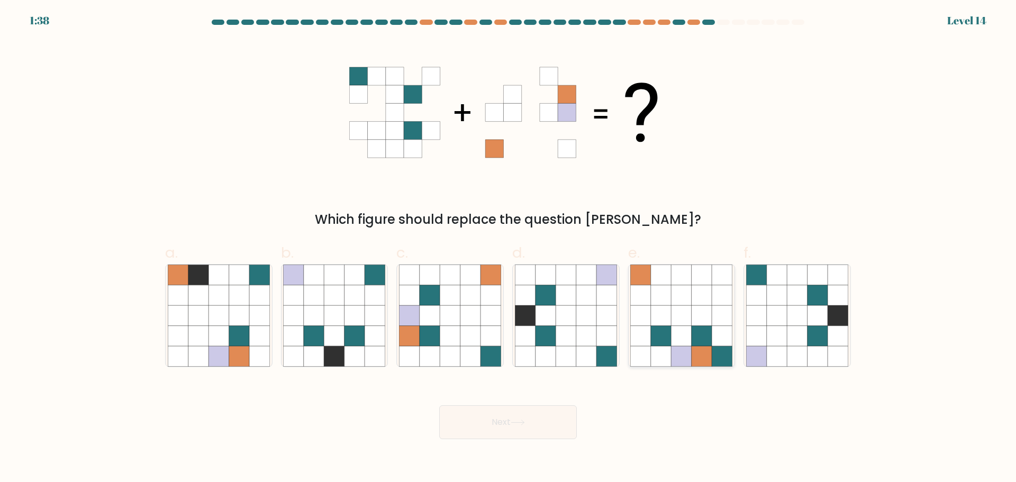
click at [708, 286] on icon at bounding box center [701, 295] width 20 height 20
click at [508, 248] on input "e." at bounding box center [508, 244] width 1 height 7
radio input "true"
click at [489, 294] on icon at bounding box center [490, 295] width 20 height 20
click at [508, 248] on input "c." at bounding box center [508, 244] width 1 height 7
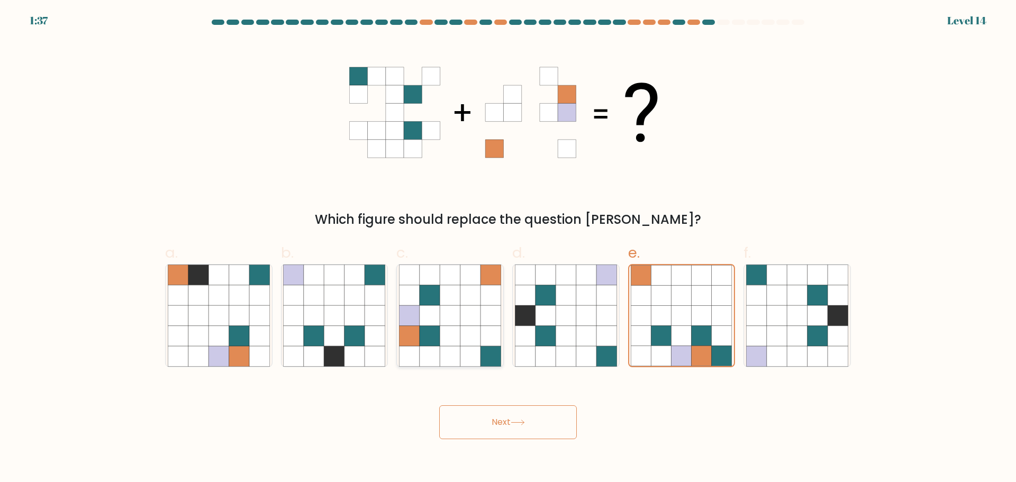
radio input "true"
click at [240, 295] on icon at bounding box center [239, 295] width 20 height 20
click at [508, 248] on input "a." at bounding box center [508, 244] width 1 height 7
radio input "true"
click at [308, 280] on icon at bounding box center [314, 274] width 20 height 20
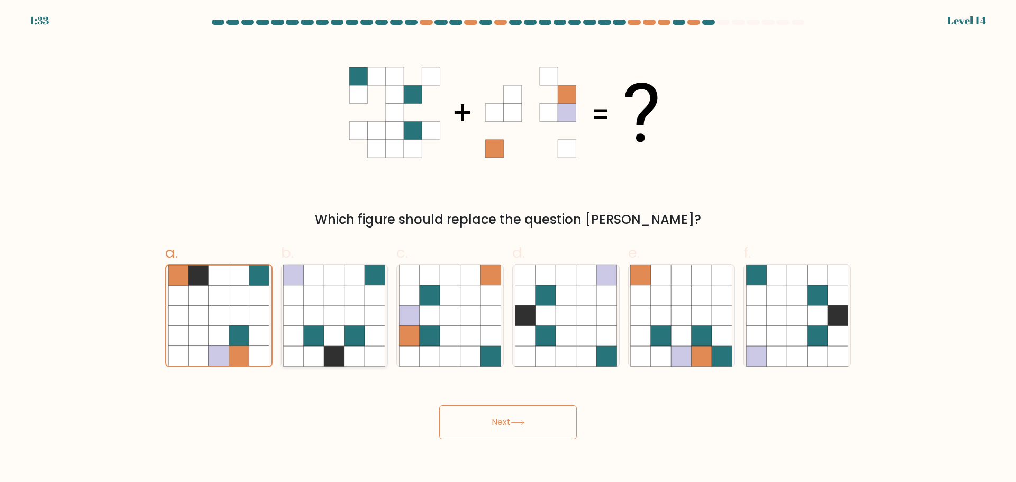
click at [508, 248] on input "b." at bounding box center [508, 244] width 1 height 7
radio input "true"
click at [700, 299] on icon at bounding box center [701, 295] width 20 height 20
click at [508, 248] on input "e." at bounding box center [508, 244] width 1 height 7
radio input "true"
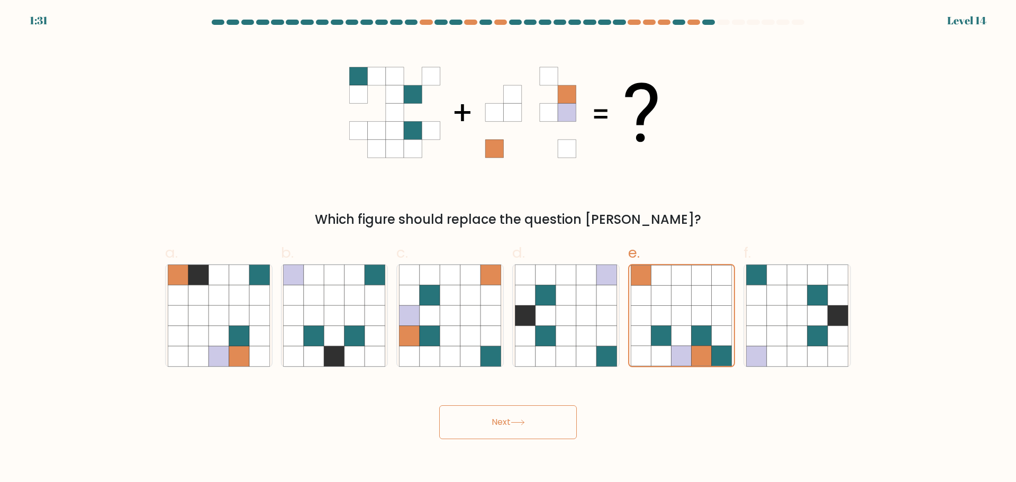
click at [393, 305] on div "c." at bounding box center [450, 304] width 116 height 125
click at [375, 294] on icon at bounding box center [375, 295] width 20 height 20
click at [508, 248] on input "b." at bounding box center [508, 244] width 1 height 7
radio input "true"
click at [627, 285] on div "e." at bounding box center [682, 304] width 116 height 125
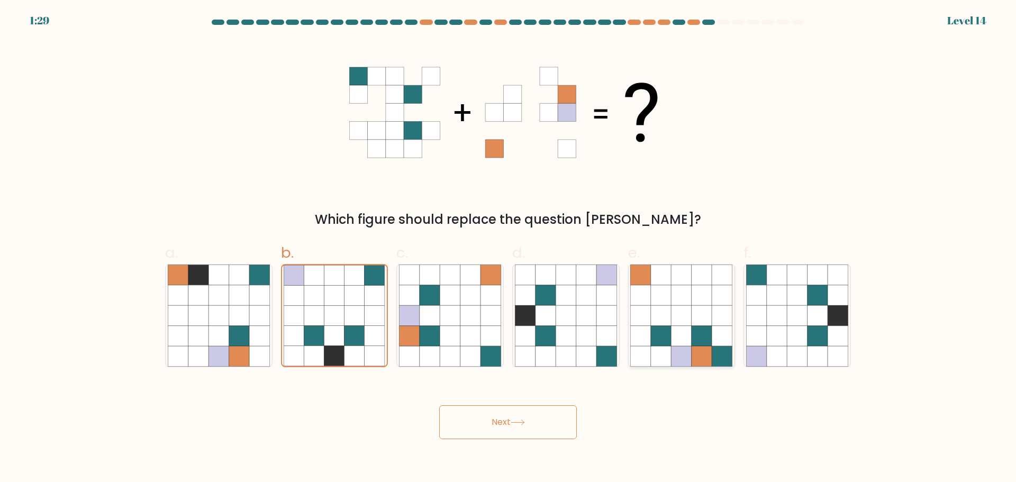
click at [643, 284] on icon at bounding box center [641, 274] width 20 height 20
click at [508, 248] on input "e." at bounding box center [508, 244] width 1 height 7
radio input "true"
click at [362, 290] on icon at bounding box center [354, 295] width 20 height 20
click at [508, 248] on input "b." at bounding box center [508, 244] width 1 height 7
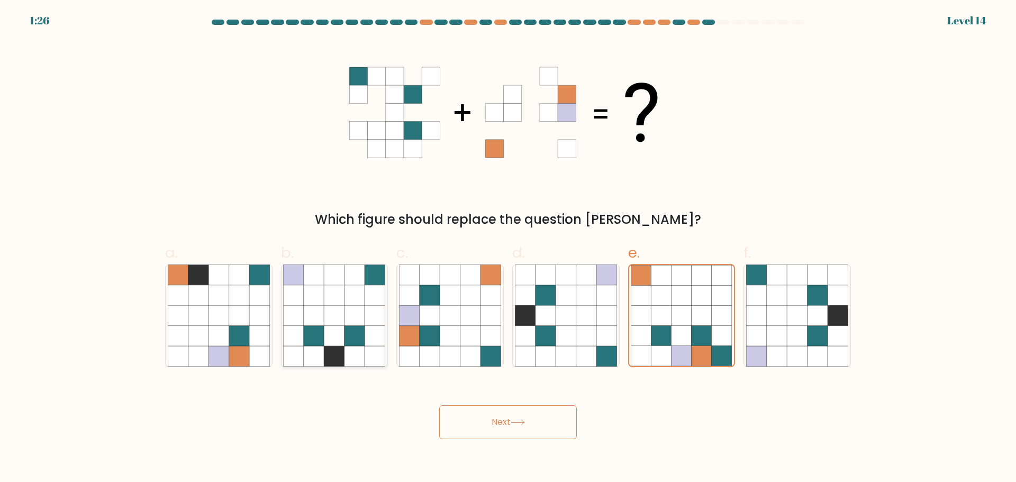
radio input "true"
click at [707, 288] on icon at bounding box center [701, 295] width 20 height 20
click at [508, 248] on input "e." at bounding box center [508, 244] width 1 height 7
radio input "true"
click at [534, 421] on button "Next" at bounding box center [508, 422] width 138 height 34
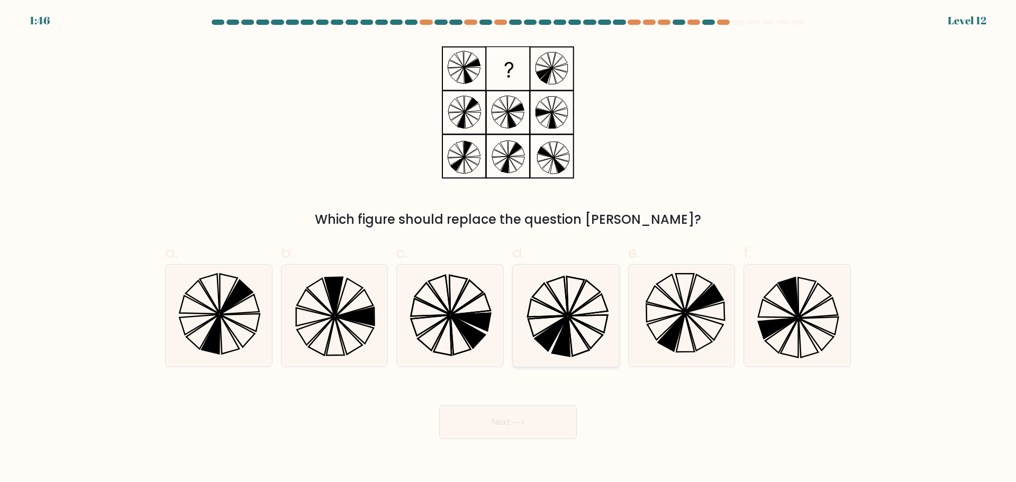
click at [538, 318] on icon at bounding box center [547, 326] width 39 height 20
click at [508, 248] on input "d." at bounding box center [508, 244] width 1 height 7
radio input "true"
click at [464, 325] on icon at bounding box center [468, 331] width 34 height 32
click at [508, 248] on input "c." at bounding box center [508, 244] width 1 height 7
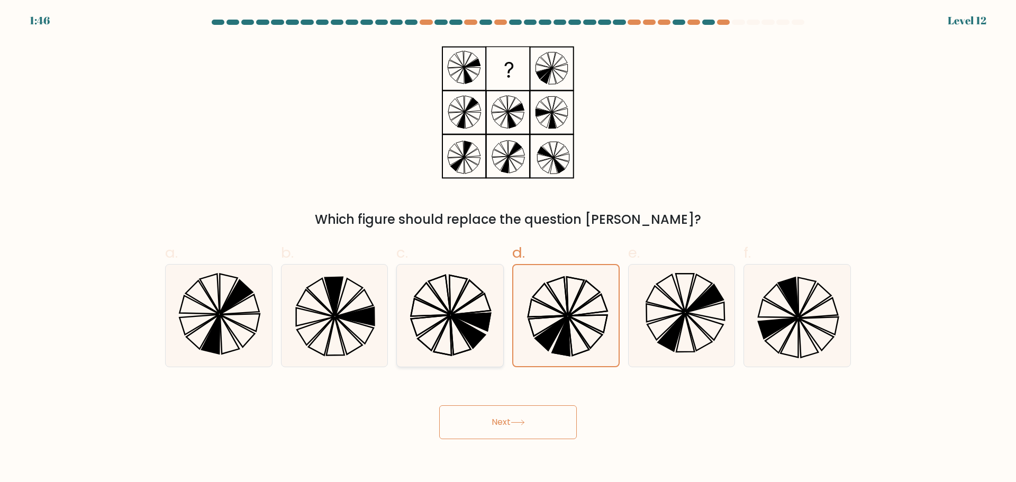
radio input "true"
click at [556, 422] on button "Next" at bounding box center [508, 422] width 138 height 34
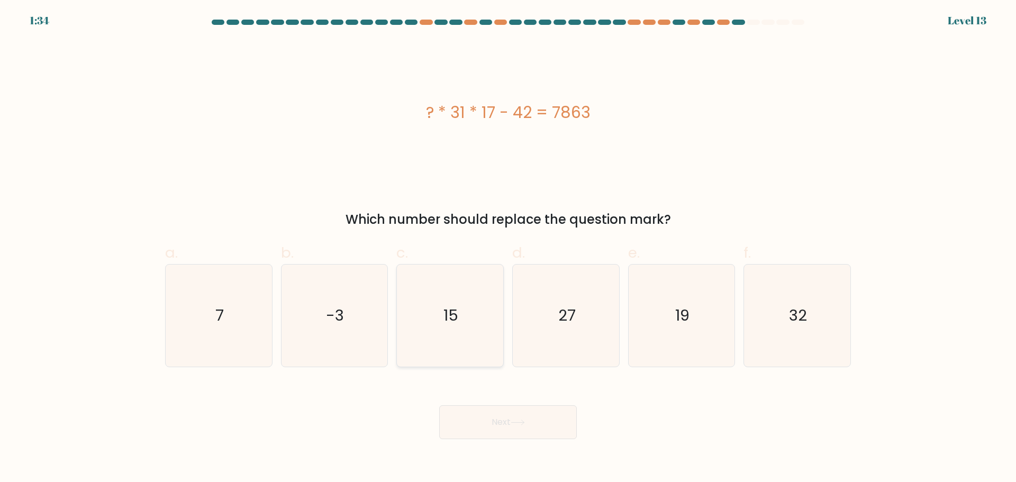
click at [477, 275] on icon "15" at bounding box center [450, 315] width 102 height 102
click at [508, 248] on input "c. 15" at bounding box center [508, 244] width 1 height 7
radio input "true"
click at [554, 423] on button "Next" at bounding box center [508, 422] width 138 height 34
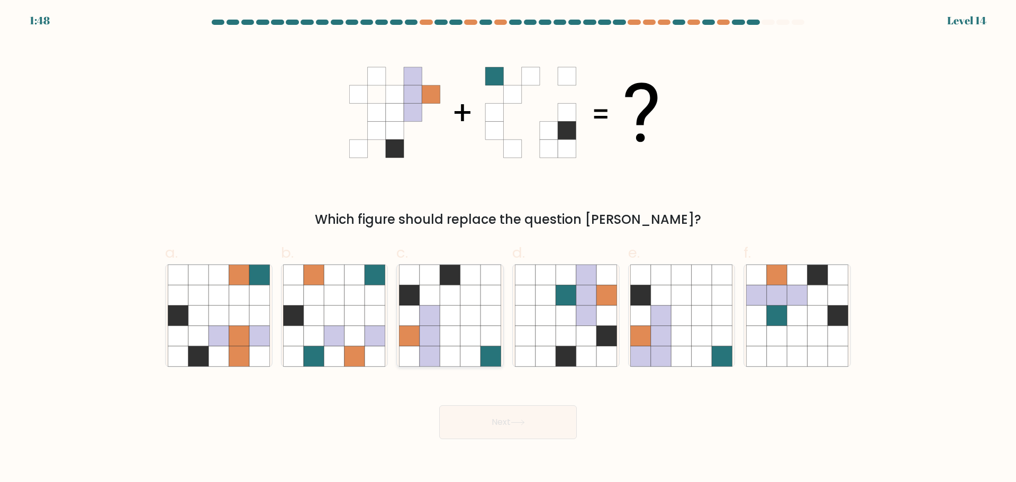
click at [480, 323] on icon at bounding box center [470, 315] width 20 height 20
click at [508, 248] on input "c." at bounding box center [508, 244] width 1 height 7
radio input "true"
click at [779, 322] on icon at bounding box center [776, 315] width 20 height 20
click at [508, 248] on input "f." at bounding box center [508, 244] width 1 height 7
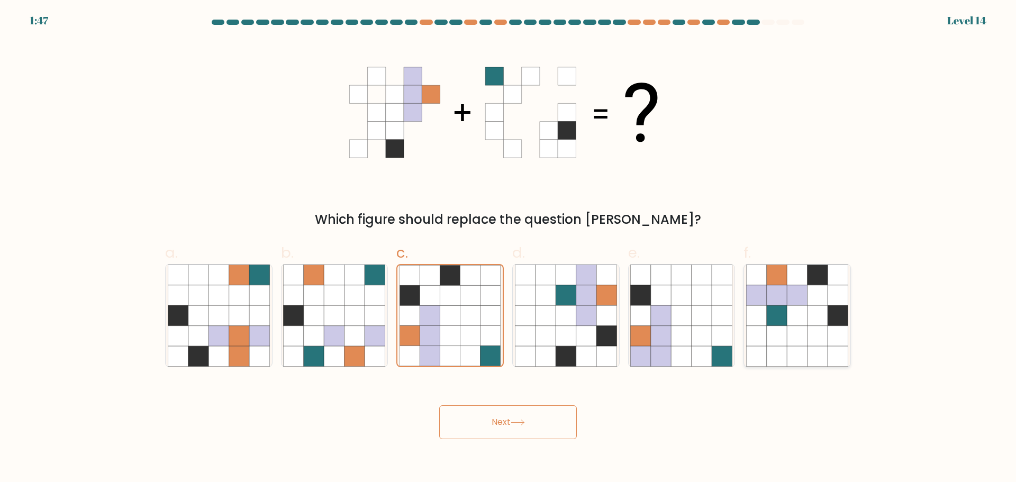
radio input "true"
click at [458, 309] on icon at bounding box center [450, 315] width 20 height 20
click at [508, 248] on input "c." at bounding box center [508, 244] width 1 height 7
radio input "true"
click at [549, 414] on button "Next" at bounding box center [508, 422] width 138 height 34
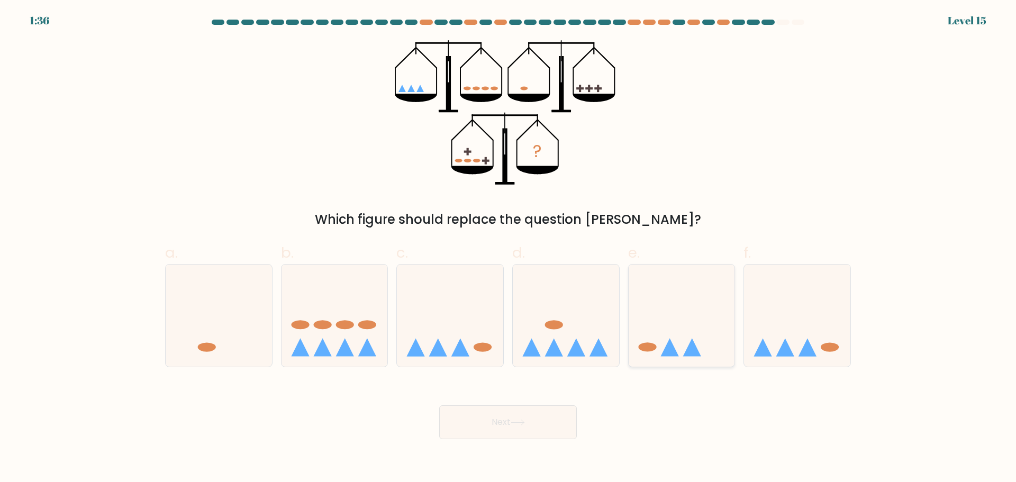
click at [683, 288] on icon at bounding box center [681, 315] width 106 height 88
click at [508, 248] on input "e." at bounding box center [508, 244] width 1 height 7
radio input "true"
click at [521, 426] on button "Next" at bounding box center [508, 422] width 138 height 34
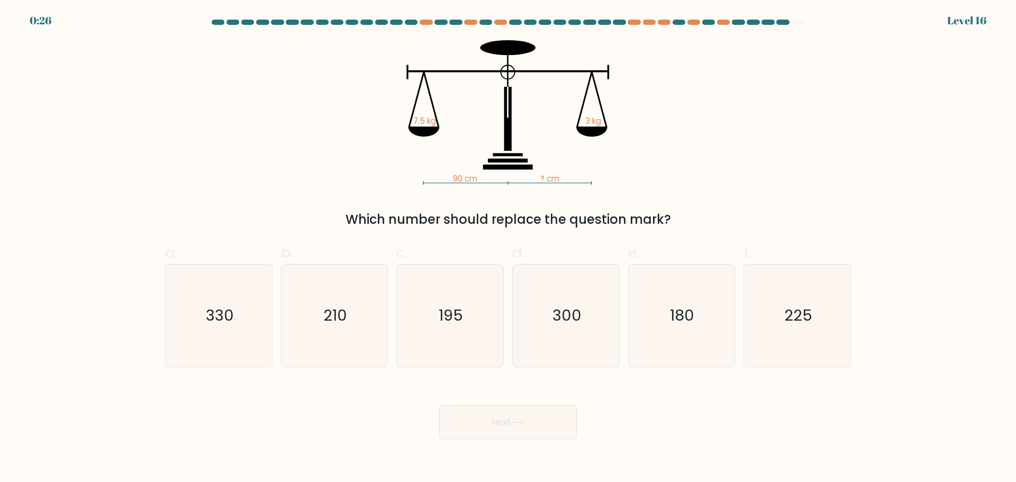
drag, startPoint x: 772, startPoint y: 281, endPoint x: 697, endPoint y: 369, distance: 116.0
click at [773, 281] on icon "225" at bounding box center [797, 315] width 102 height 102
click at [508, 248] on input "f. 225" at bounding box center [508, 244] width 1 height 7
radio input "true"
click at [476, 432] on button "Next" at bounding box center [508, 422] width 138 height 34
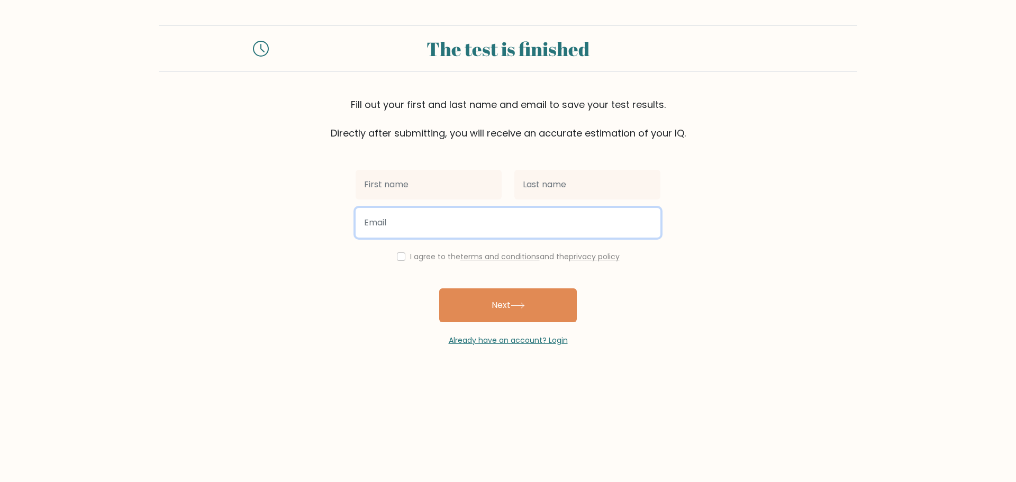
click at [472, 222] on input "email" at bounding box center [507, 223] width 305 height 30
paste input "yeter79600@noidos.com"
type input "yeter79600@noidos.com"
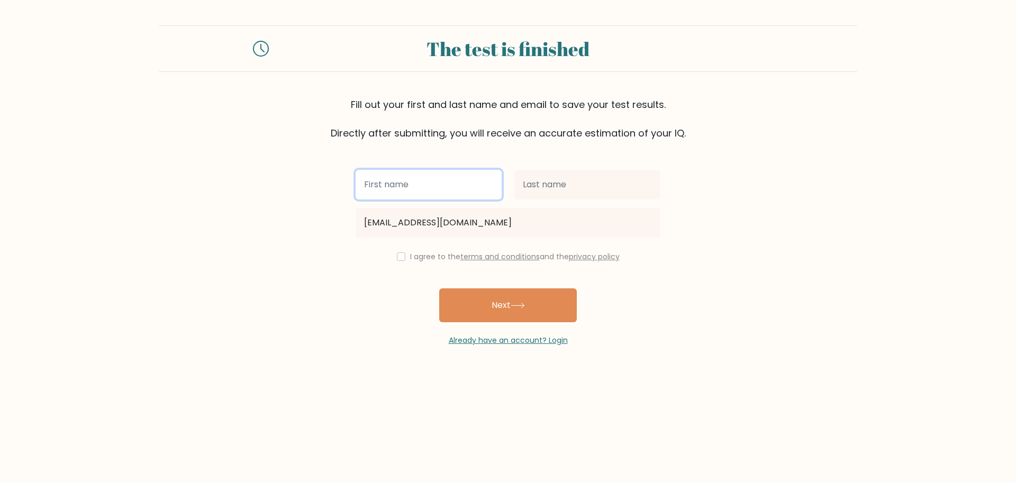
click at [439, 190] on input "text" at bounding box center [428, 185] width 146 height 30
type input "Jason"
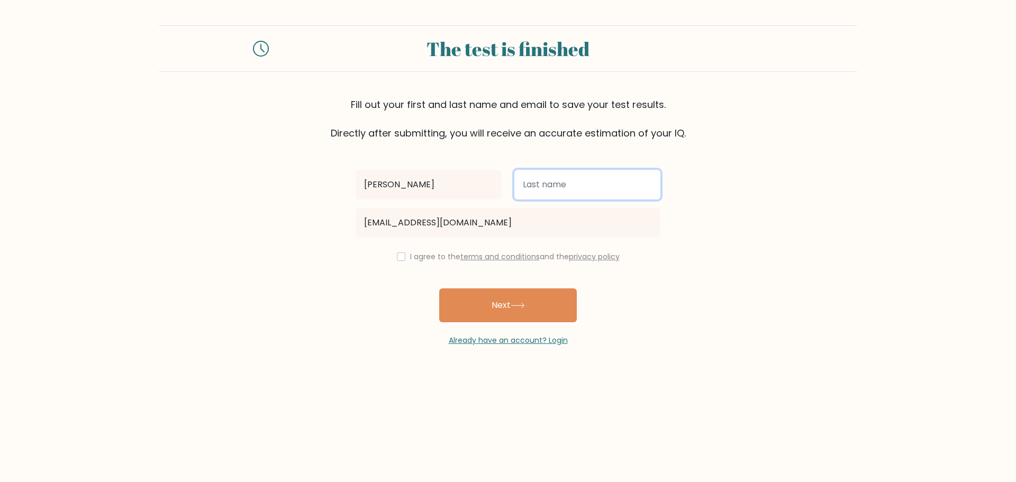
click at [522, 194] on input "text" at bounding box center [587, 185] width 146 height 30
type input "b"
click at [406, 253] on div "I agree to the terms and conditions and the privacy policy" at bounding box center [507, 256] width 317 height 13
click at [397, 254] on input "checkbox" at bounding box center [401, 256] width 8 height 8
checkbox input "true"
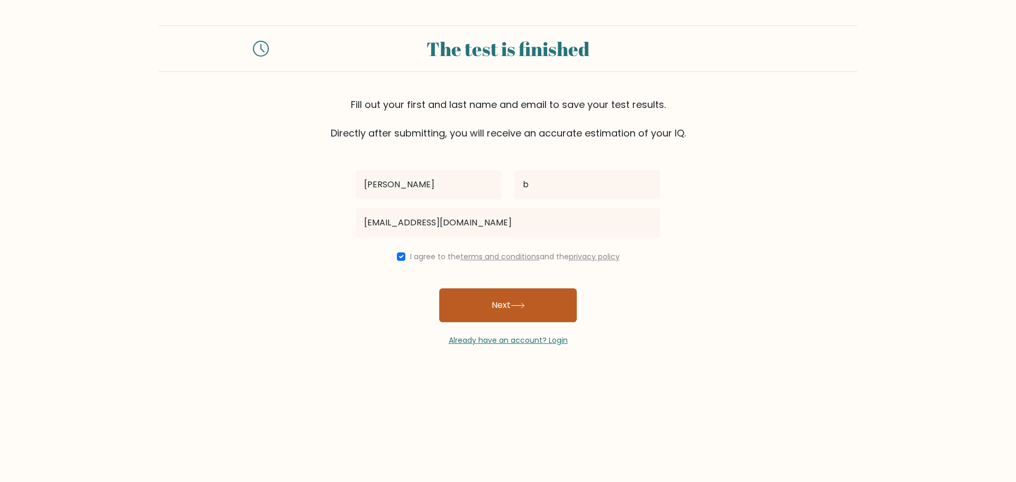
click at [479, 290] on button "Next" at bounding box center [508, 305] width 138 height 34
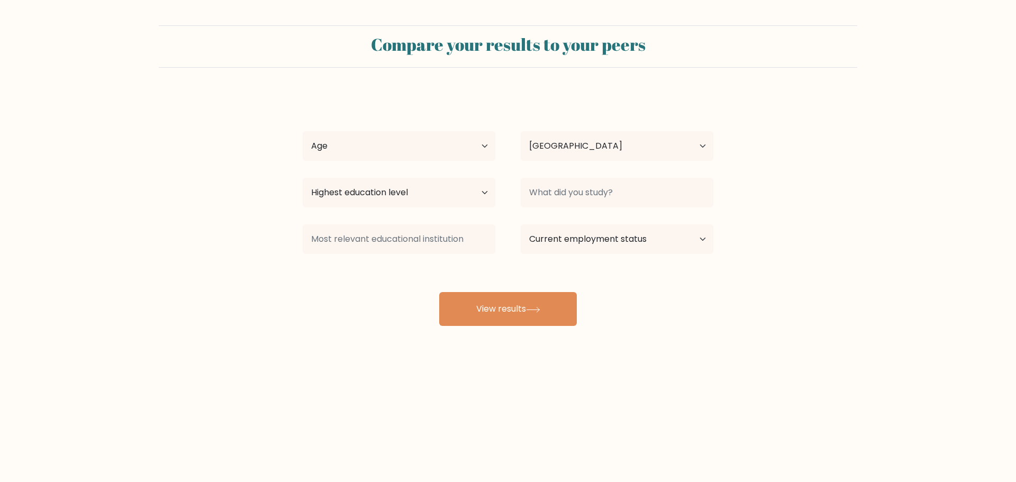
select select "US"
click at [531, 303] on button "View results" at bounding box center [508, 309] width 138 height 34
click at [441, 161] on div "Age Under 18 years old 18-24 years old 25-34 years old 35-44 years old 45-54 ye…" at bounding box center [399, 146] width 218 height 38
drag, startPoint x: 433, startPoint y: 154, endPoint x: 422, endPoint y: 157, distance: 11.4
click at [432, 154] on select "Age Under 18 years old 18-24 years old 25-34 years old 35-44 years old 45-54 ye…" at bounding box center [399, 146] width 193 height 30
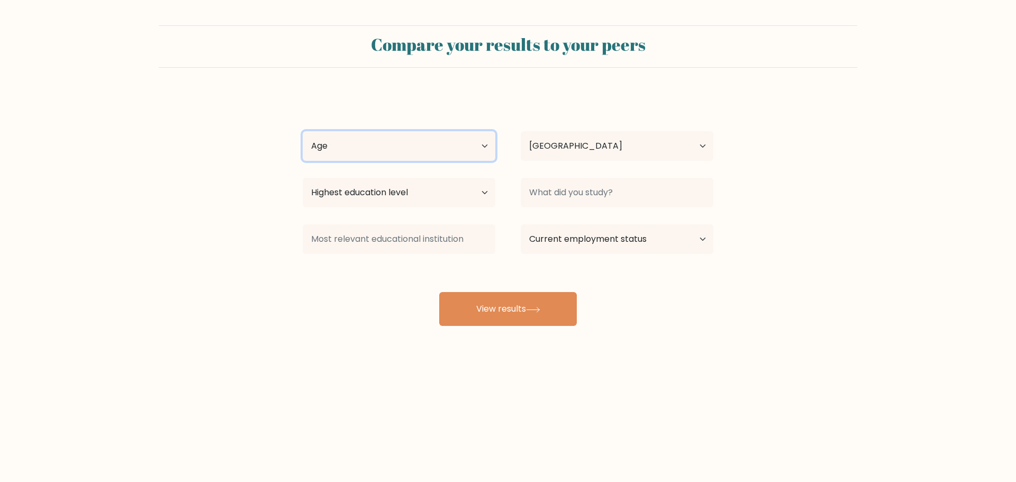
select select "18_24"
click at [303, 131] on select "Age Under 18 years old 18-24 years old 25-34 years old 35-44 years old 45-54 ye…" at bounding box center [399, 146] width 193 height 30
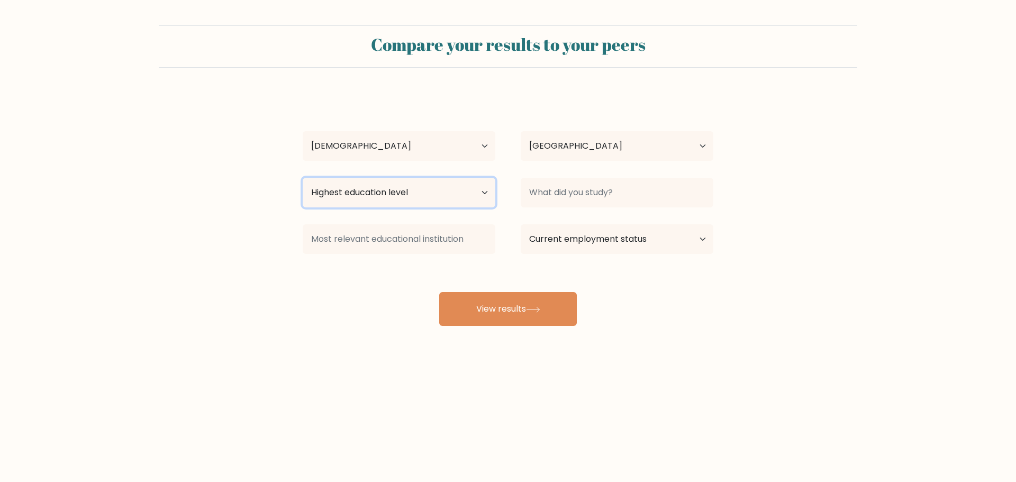
click at [470, 193] on select "Highest education level No schooling Primary Lower Secondary Upper Secondary Oc…" at bounding box center [399, 193] width 193 height 30
click at [303, 178] on select "Highest education level No schooling Primary Lower Secondary Upper Secondary Oc…" at bounding box center [399, 193] width 193 height 30
click at [420, 198] on select "Highest education level No schooling Primary Lower Secondary Upper Secondary Oc…" at bounding box center [399, 193] width 193 height 30
select select "upper_secondary"
click at [303, 178] on select "Highest education level No schooling Primary Lower Secondary Upper Secondary Oc…" at bounding box center [399, 193] width 193 height 30
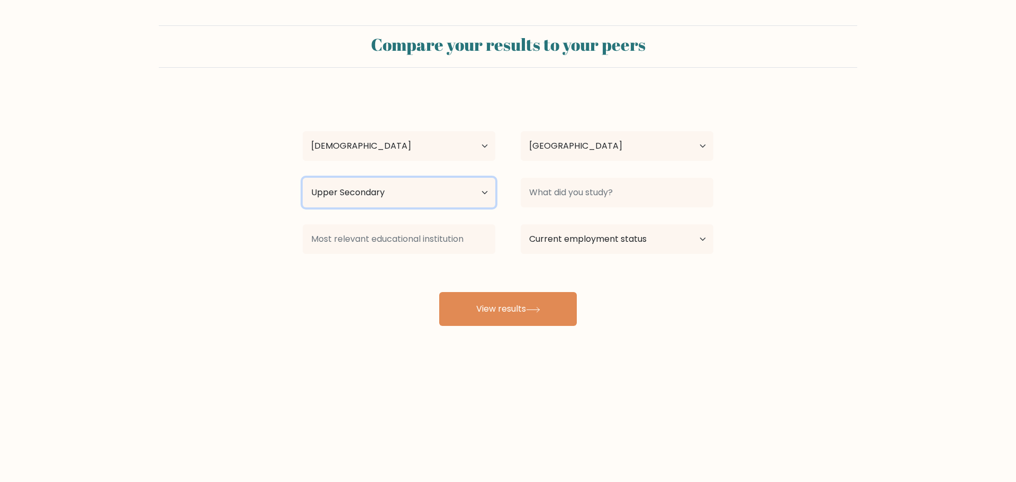
click at [404, 205] on select "Highest education level No schooling Primary Lower Secondary Upper Secondary Oc…" at bounding box center [399, 193] width 193 height 30
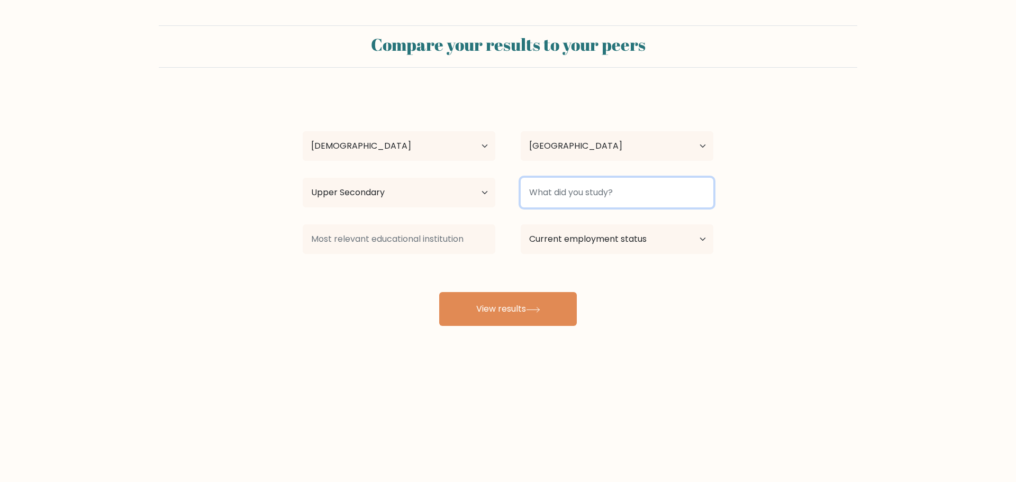
click at [547, 190] on input at bounding box center [617, 193] width 193 height 30
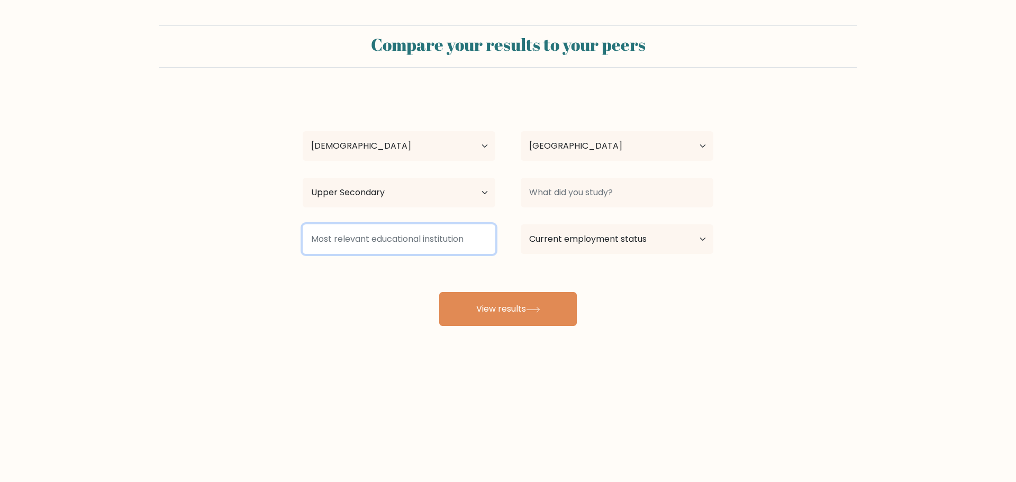
click at [424, 240] on input at bounding box center [399, 239] width 193 height 30
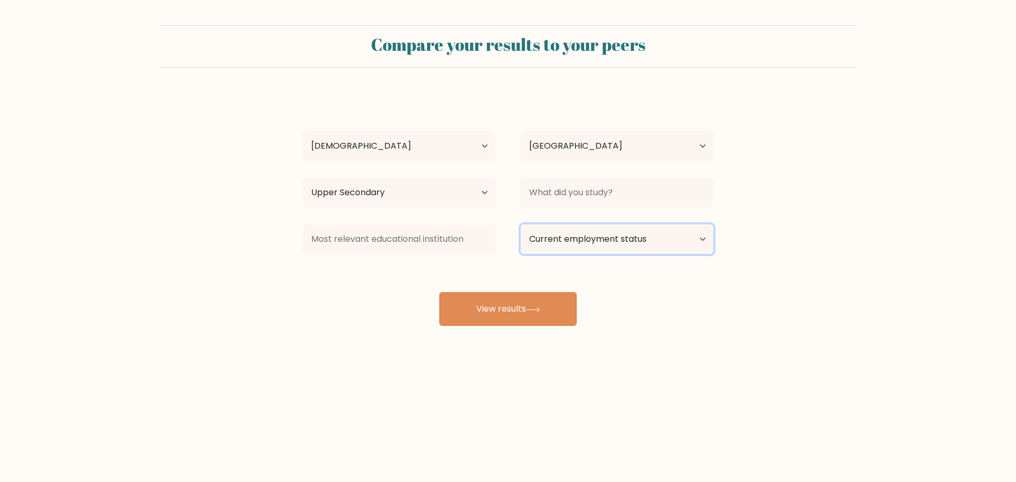
click at [552, 244] on select "Current employment status Employed Student Retired Other / prefer not to answer" at bounding box center [617, 239] width 193 height 30
click at [521, 224] on select "Current employment status Employed Student Retired Other / prefer not to answer" at bounding box center [617, 239] width 193 height 30
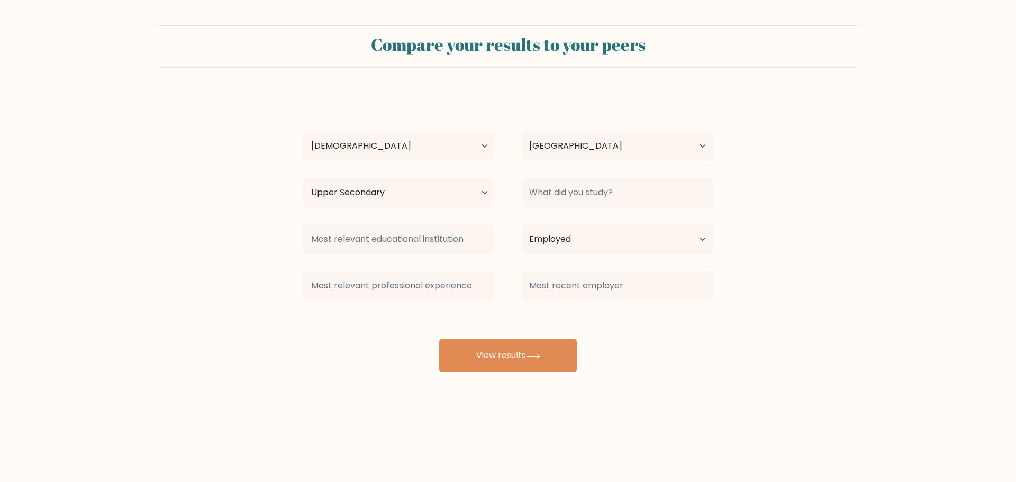
click at [511, 304] on div at bounding box center [617, 286] width 218 height 38
click at [541, 252] on select "Current employment status Employed Student Retired Other / prefer not to answer" at bounding box center [617, 239] width 193 height 30
select select "other"
click at [521, 224] on select "Current employment status Employed Student Retired Other / prefer not to answer" at bounding box center [617, 239] width 193 height 30
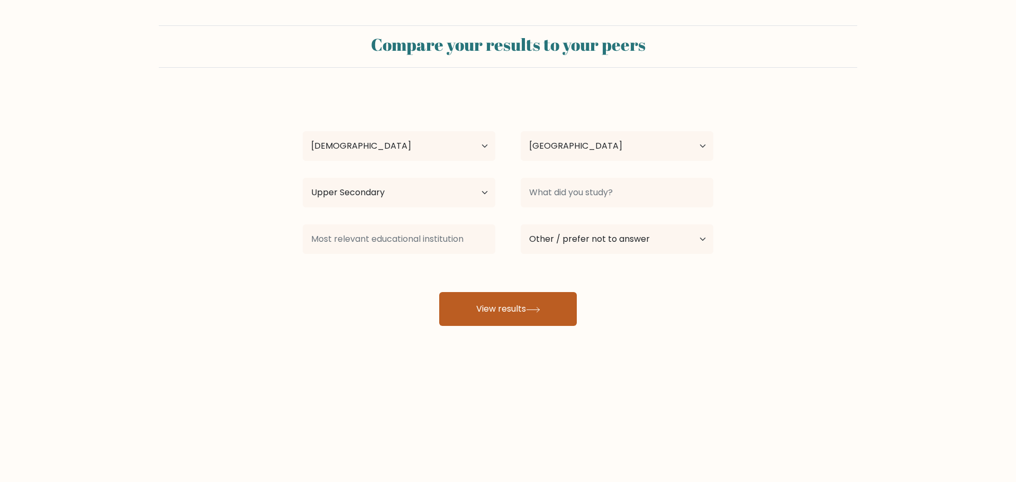
click at [539, 309] on icon at bounding box center [532, 309] width 13 height 5
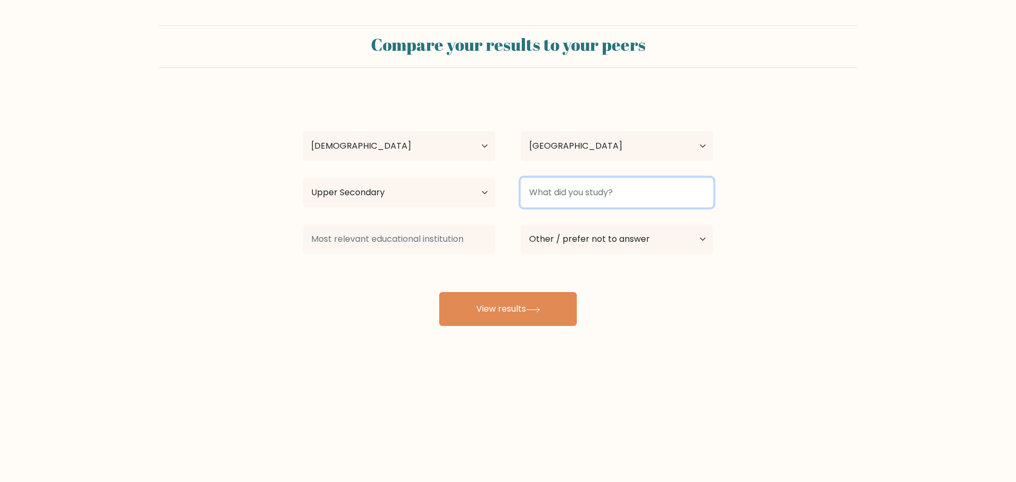
click at [569, 190] on input at bounding box center [617, 193] width 193 height 30
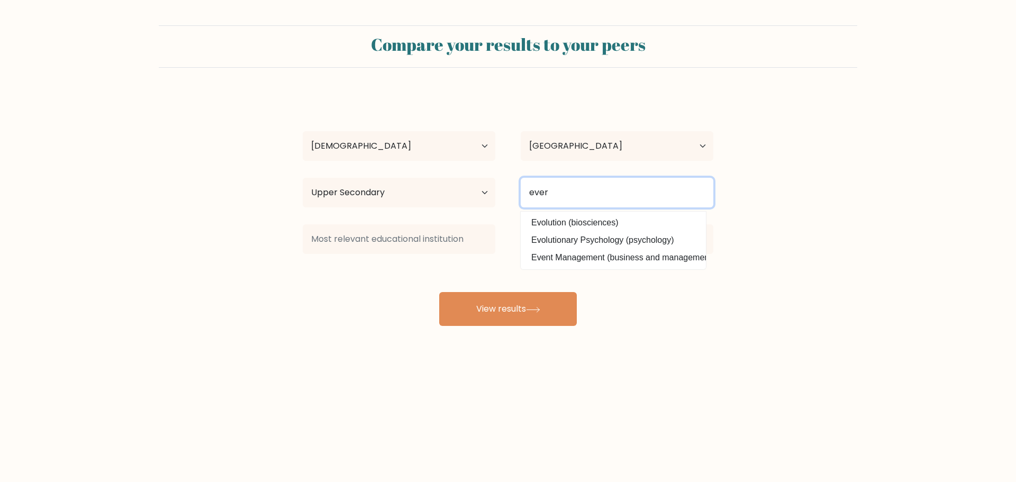
type input "every"
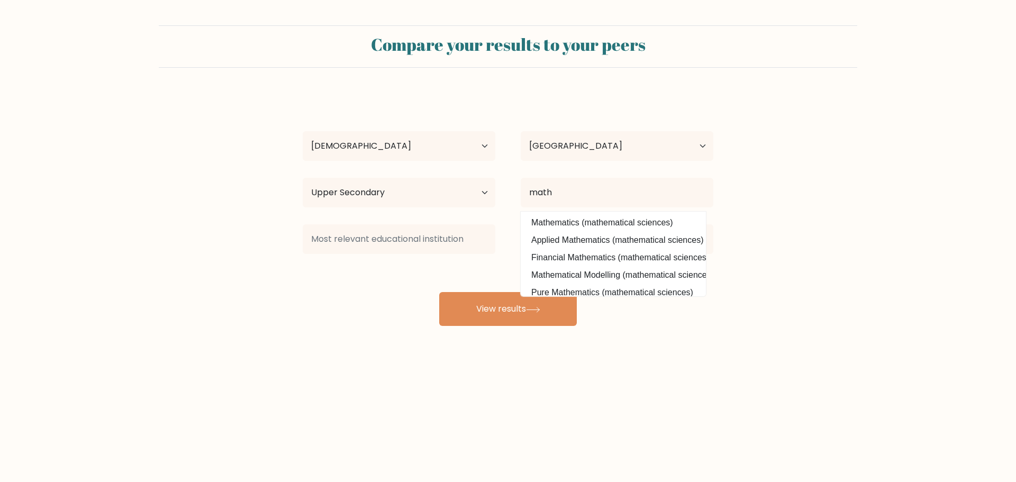
click at [579, 216] on option "Mathematics (mathematical sciences)" at bounding box center [613, 222] width 180 height 17
type input "Mathematics"
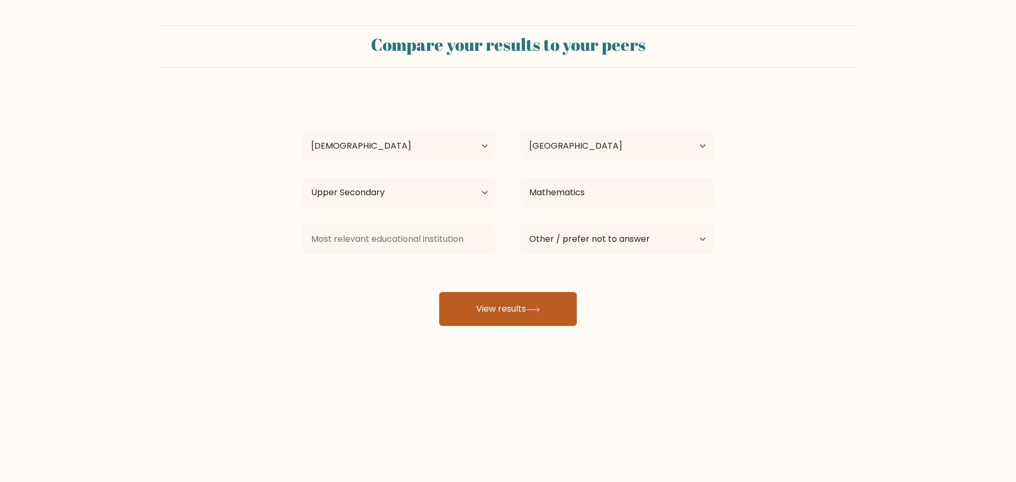
click at [537, 311] on icon at bounding box center [533, 310] width 14 height 6
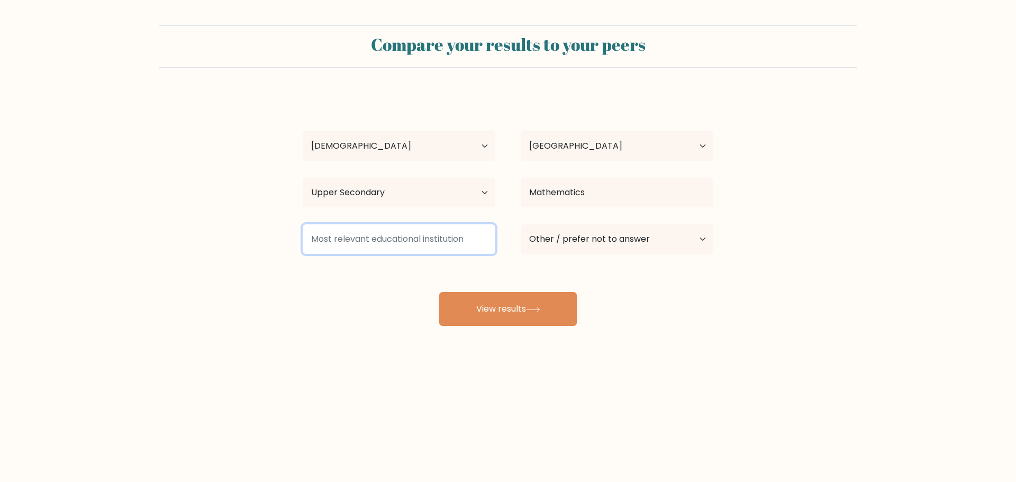
type input "a"
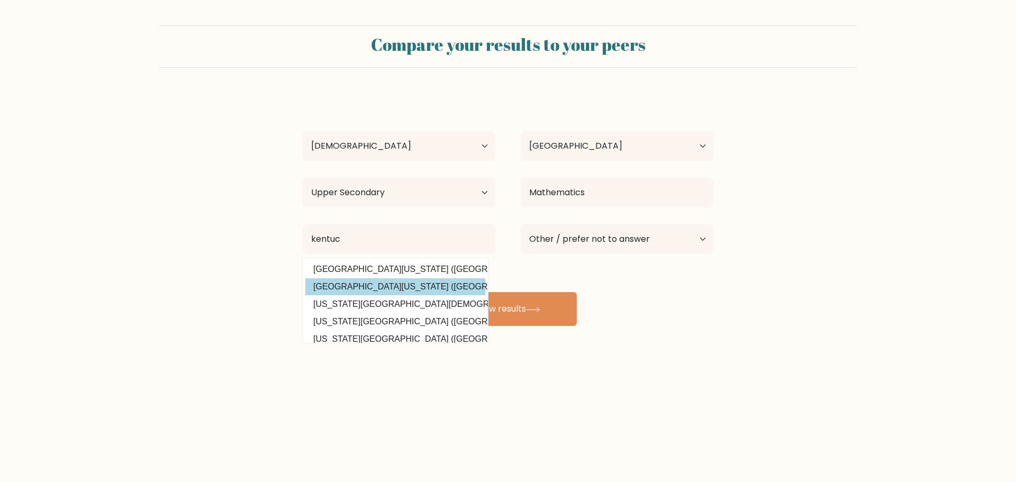
click at [417, 287] on option "Northern Kentucky University (United States)" at bounding box center [395, 286] width 180 height 17
type input "Northern Kentucky University"
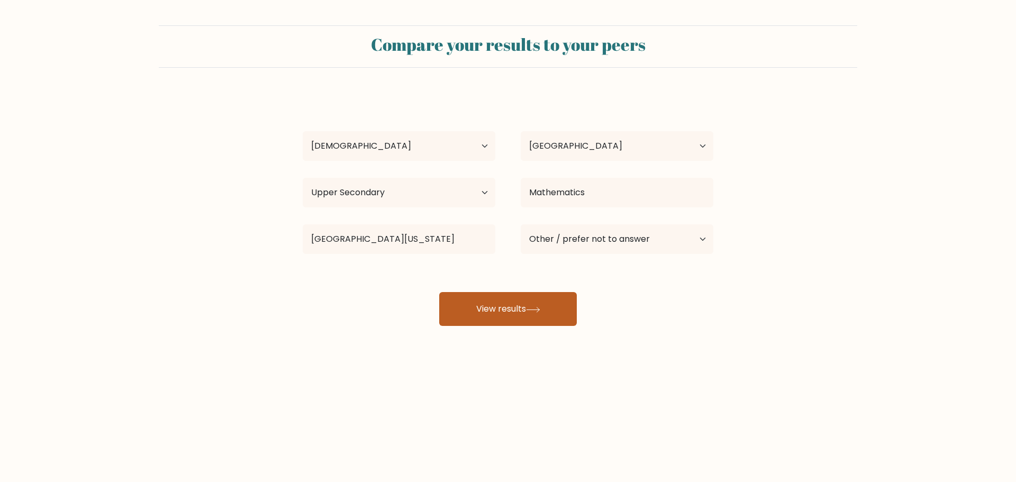
click at [506, 307] on button "View results" at bounding box center [508, 309] width 138 height 34
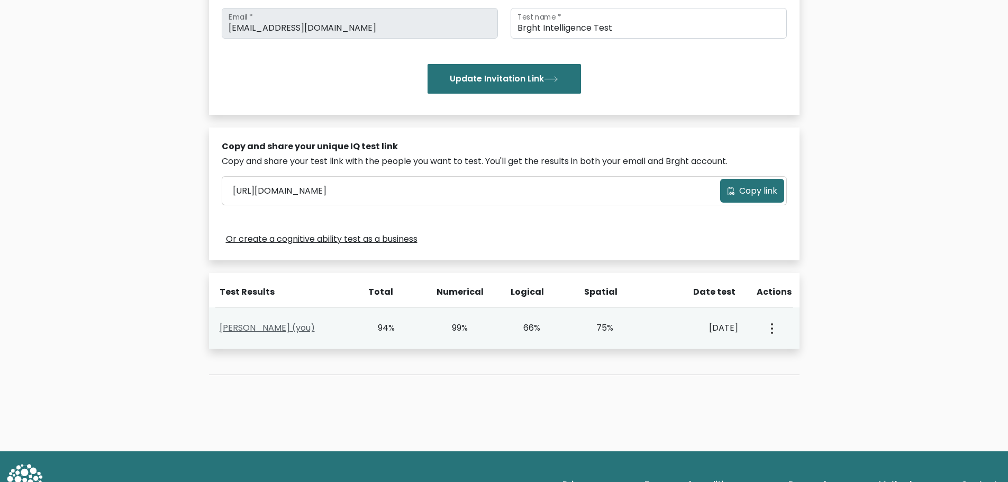
scroll to position [212, 0]
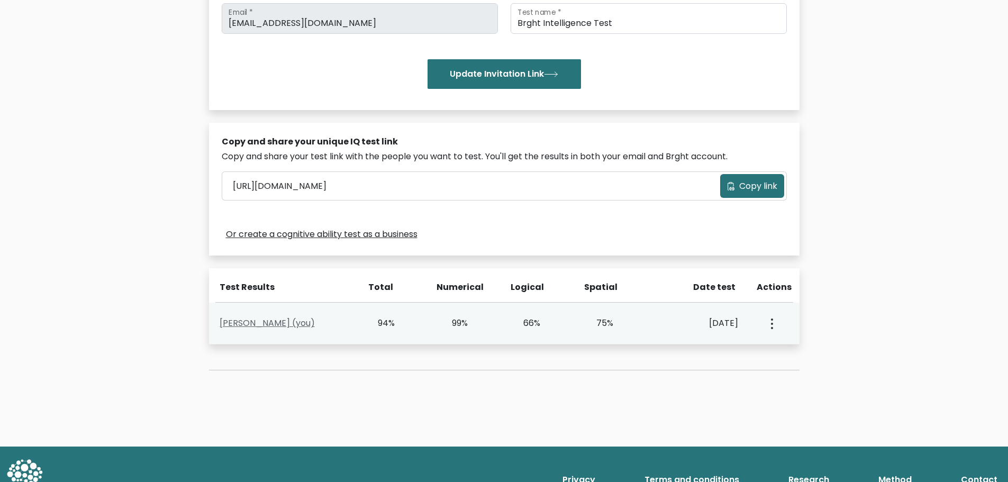
click at [239, 324] on link "[PERSON_NAME] (you)" at bounding box center [267, 323] width 95 height 12
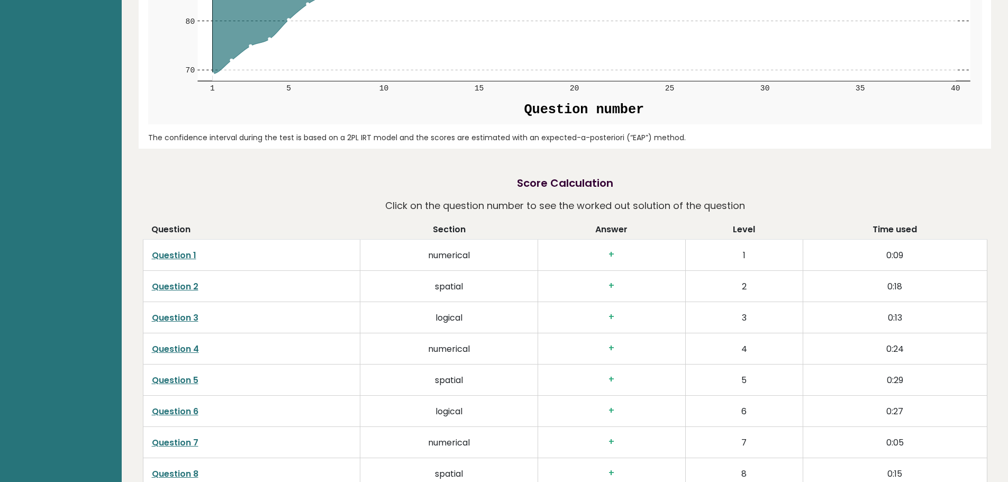
scroll to position [1799, 0]
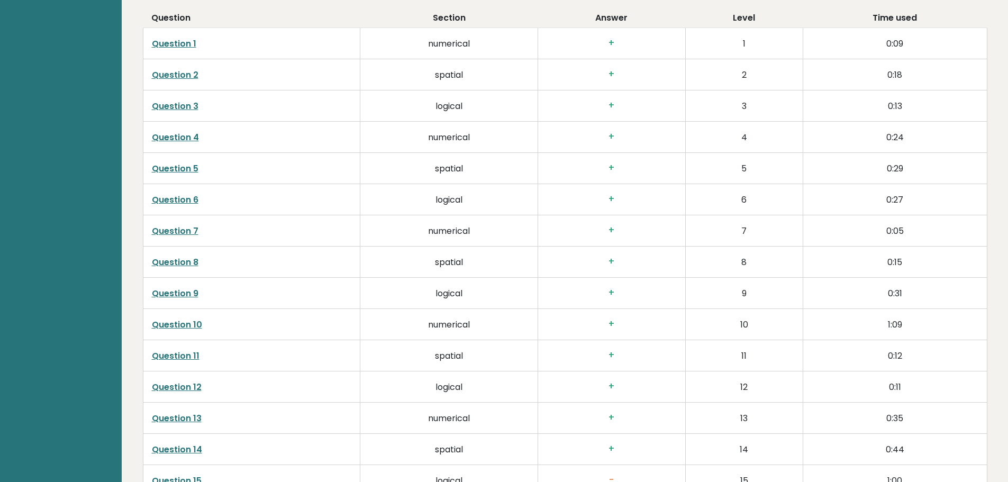
drag, startPoint x: 203, startPoint y: 304, endPoint x: 256, endPoint y: 380, distance: 93.5
click at [256, 380] on td "Question 12" at bounding box center [251, 386] width 217 height 31
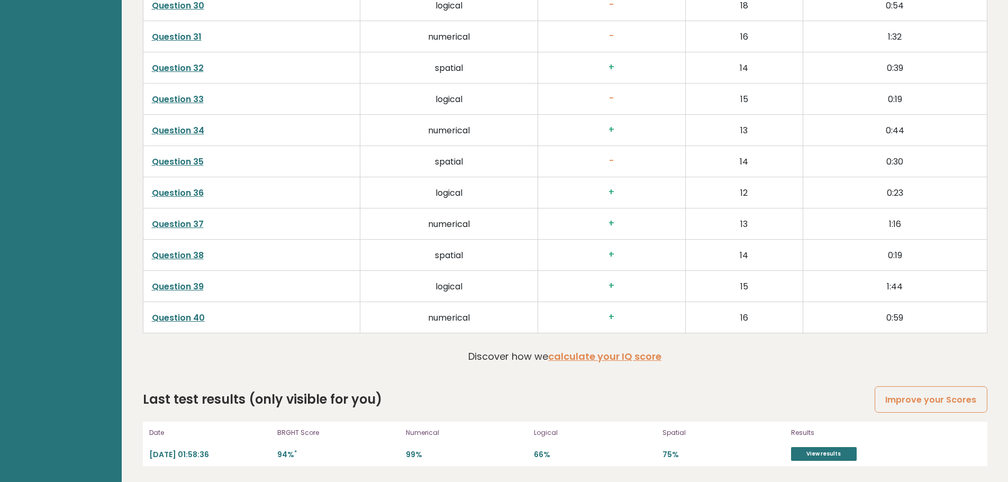
scroll to position [2636, 0]
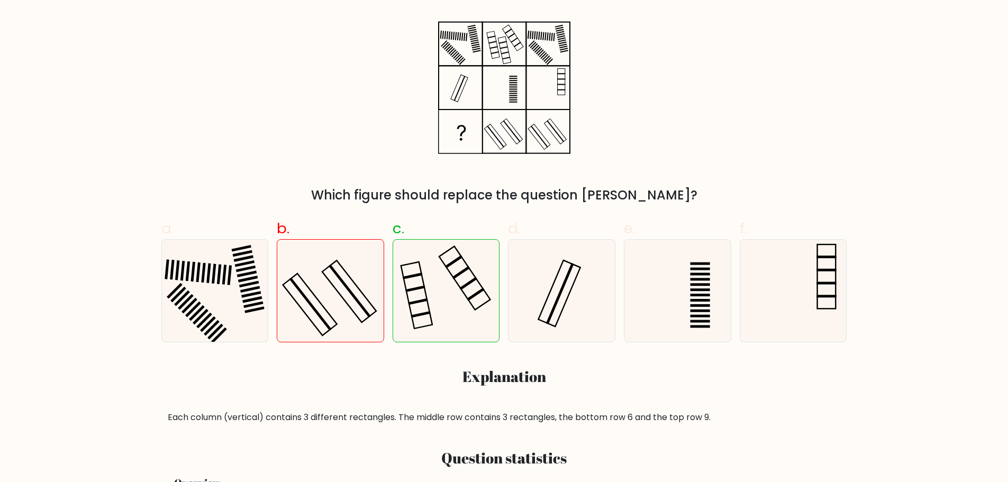
scroll to position [212, 0]
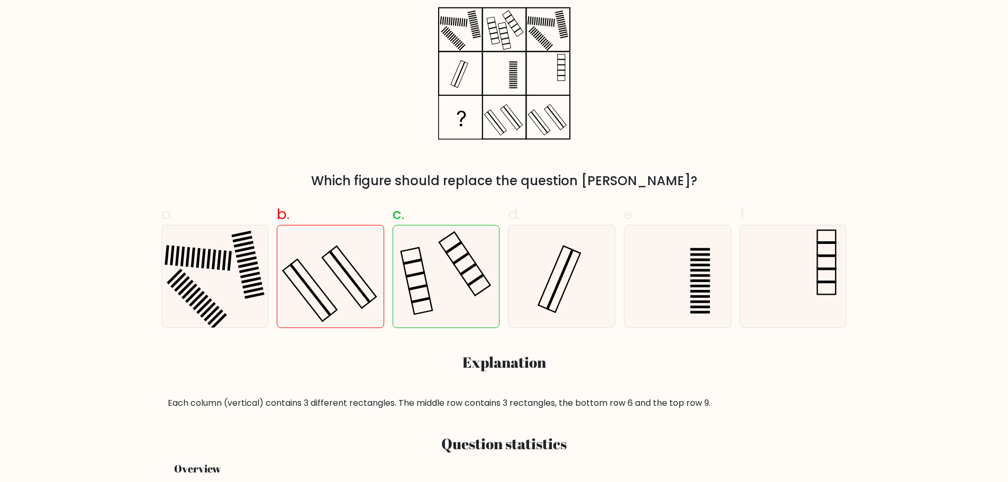
drag, startPoint x: 468, startPoint y: 198, endPoint x: 399, endPoint y: 194, distance: 68.9
click at [399, 195] on div "a. b." at bounding box center [504, 261] width 694 height 133
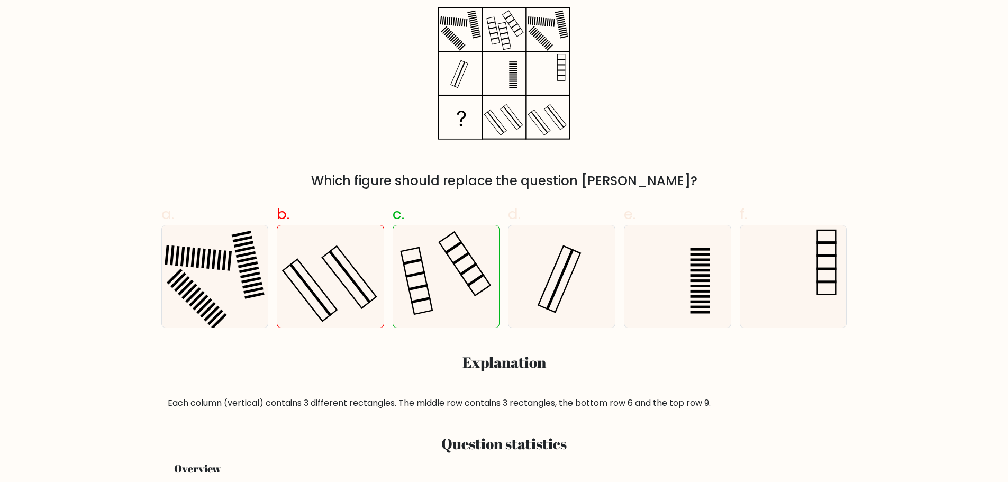
scroll to position [423, 0]
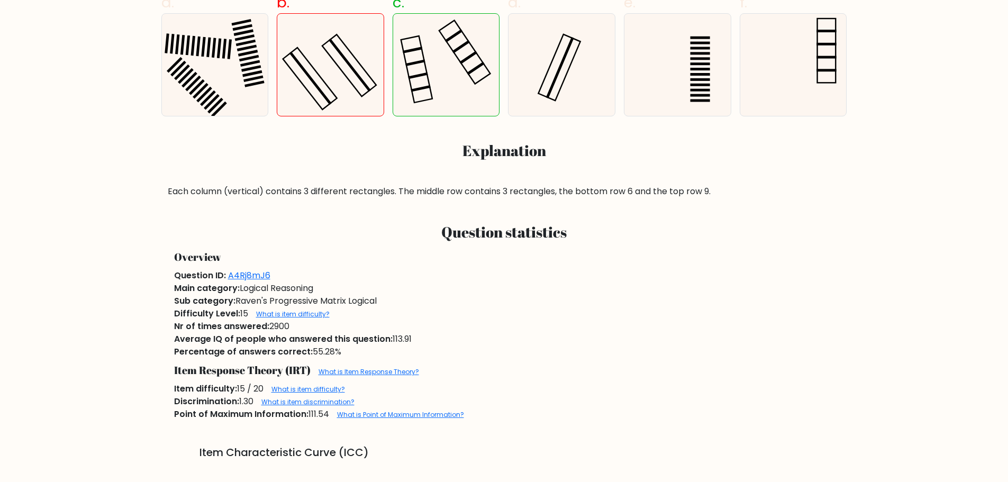
click at [399, 194] on div "Each column (vertical) contains 3 different rectangles. The middle row contains…" at bounding box center [504, 191] width 673 height 13
